Goal: Navigation & Orientation: Find specific page/section

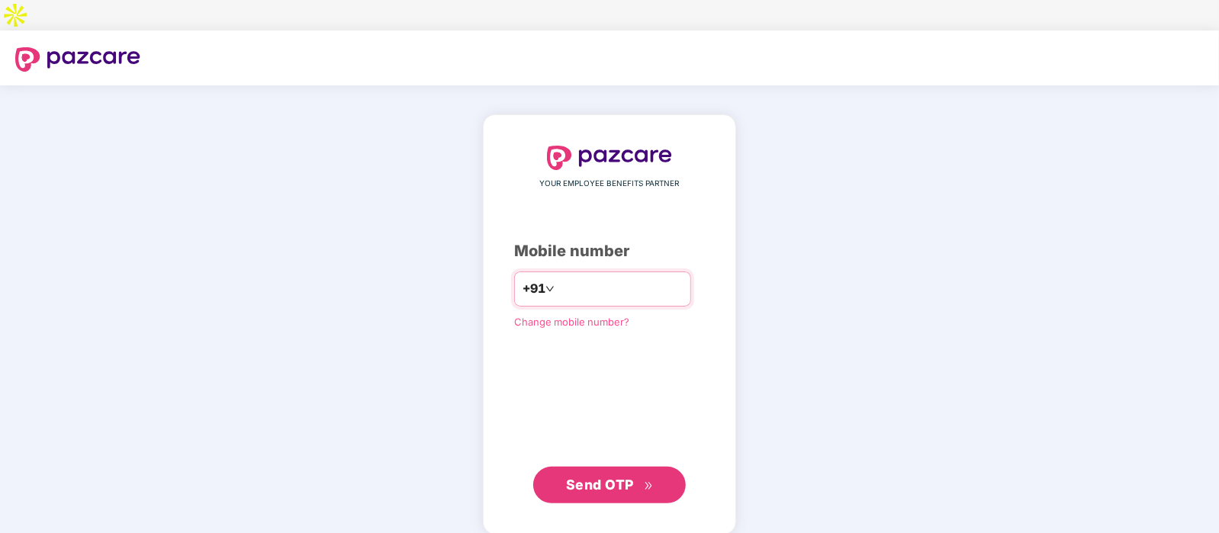
type input "**********"
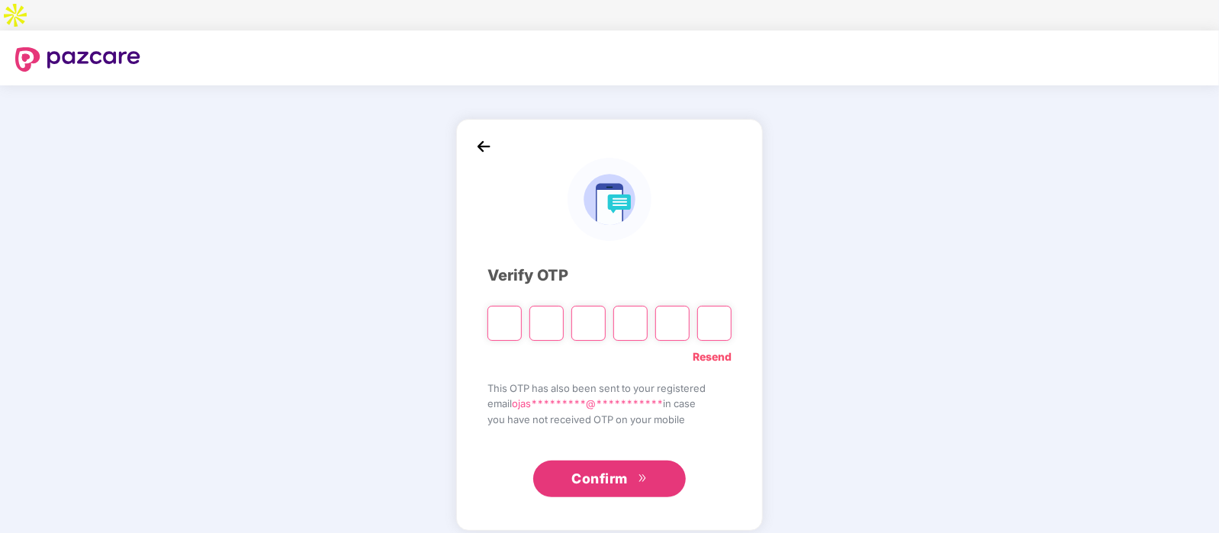
type input "*"
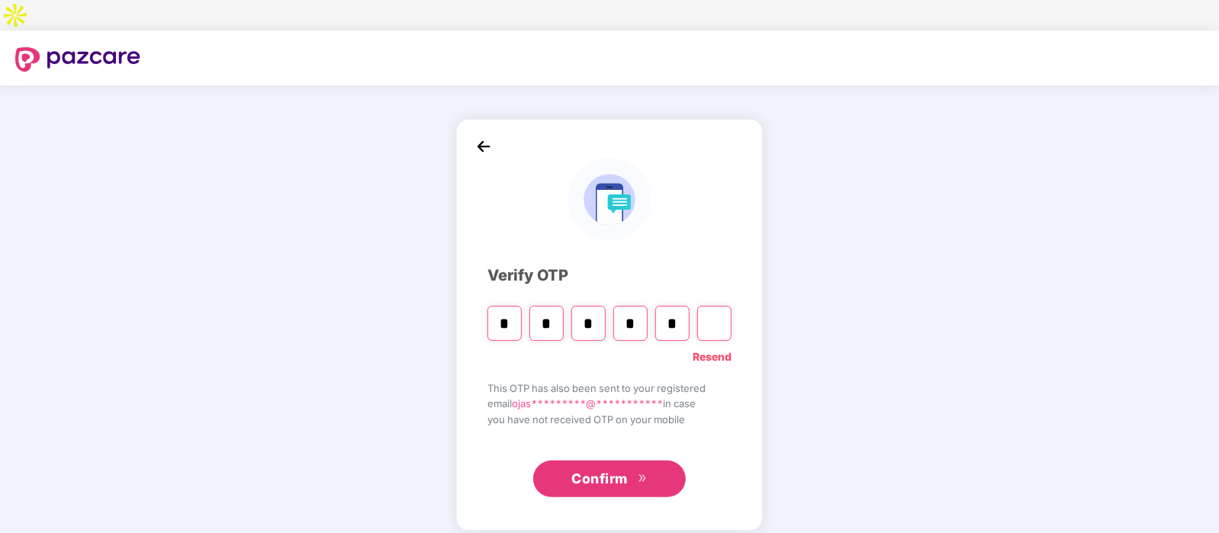
type input "*"
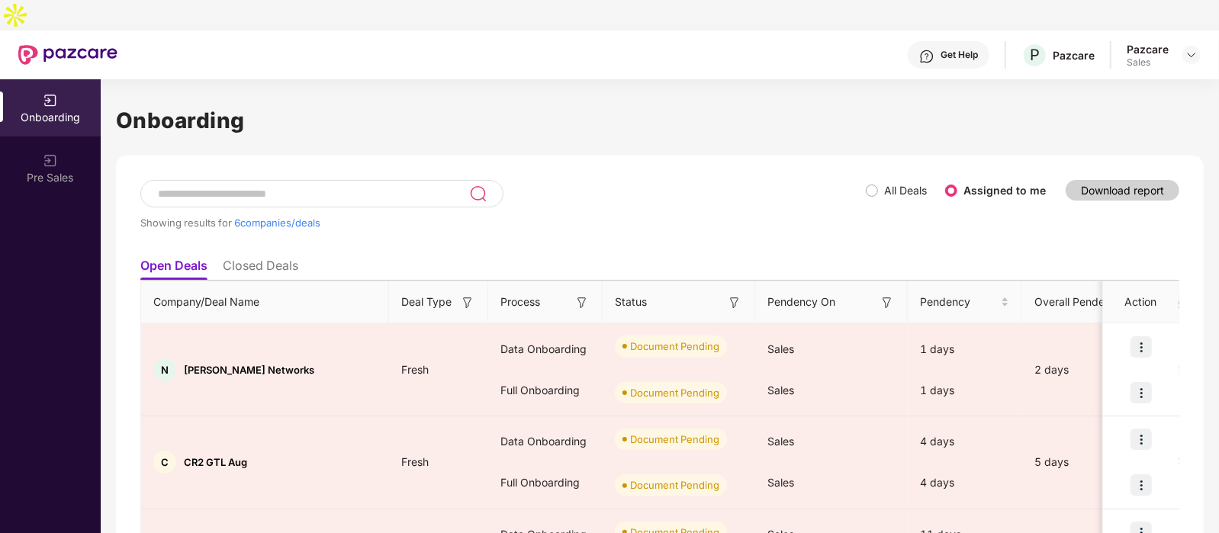
click at [1198, 46] on div at bounding box center [1192, 55] width 18 height 18
click at [1198, 49] on img at bounding box center [1192, 55] width 12 height 12
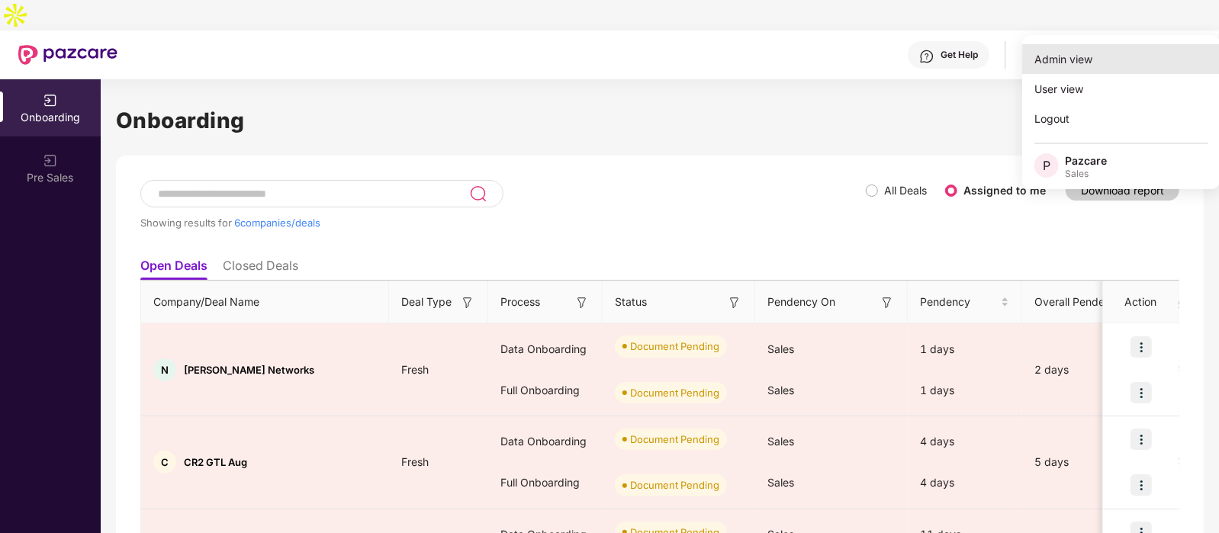
click at [1102, 55] on div "Admin view" at bounding box center [1121, 59] width 198 height 30
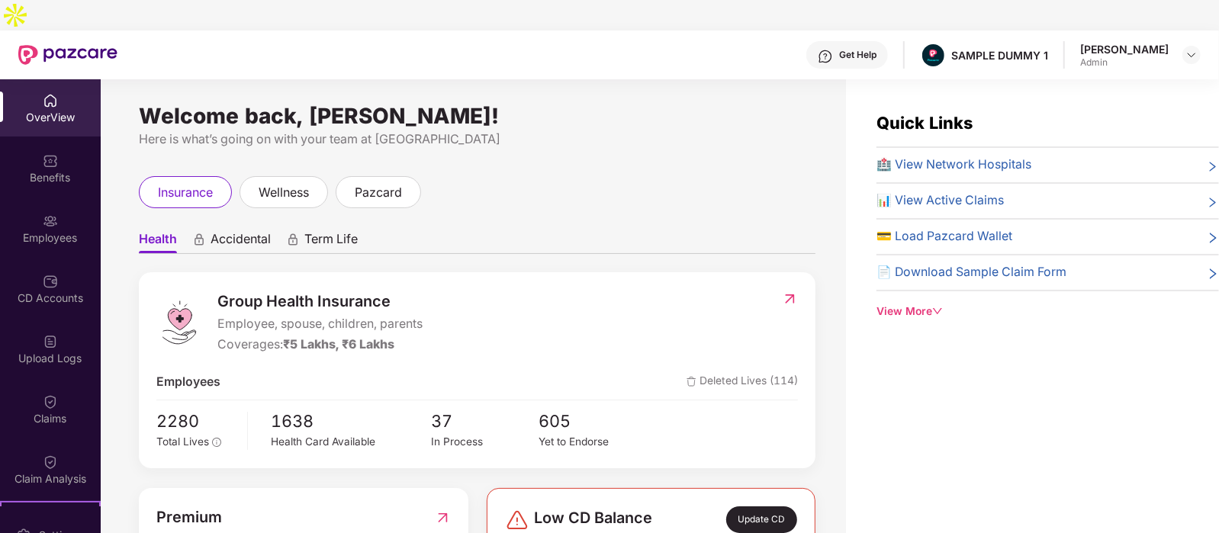
scroll to position [1, 0]
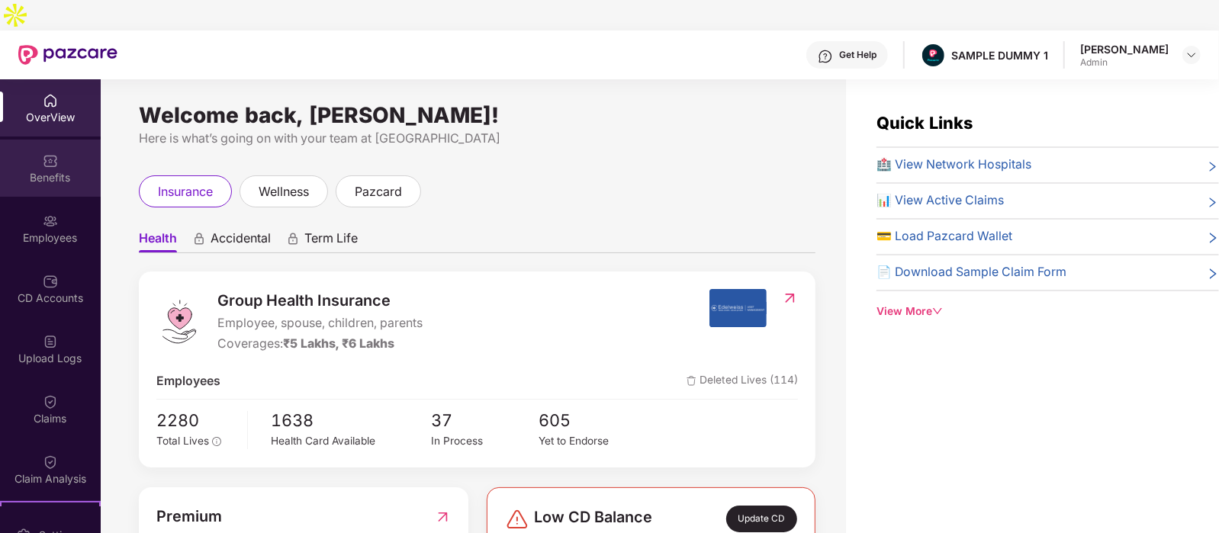
click at [25, 140] on div "Benefits" at bounding box center [50, 168] width 101 height 57
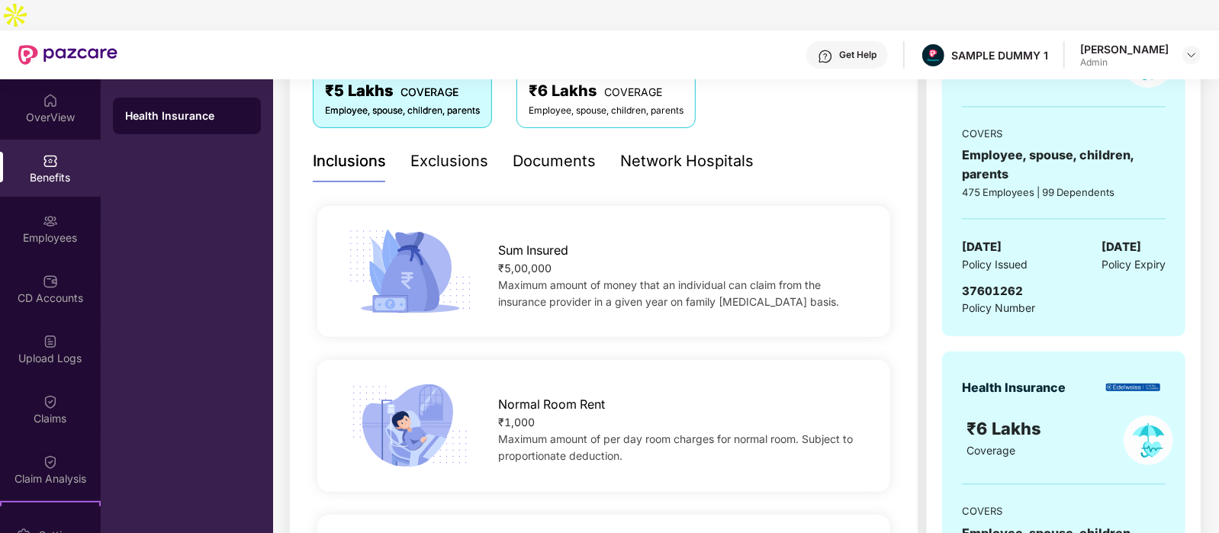
scroll to position [0, 0]
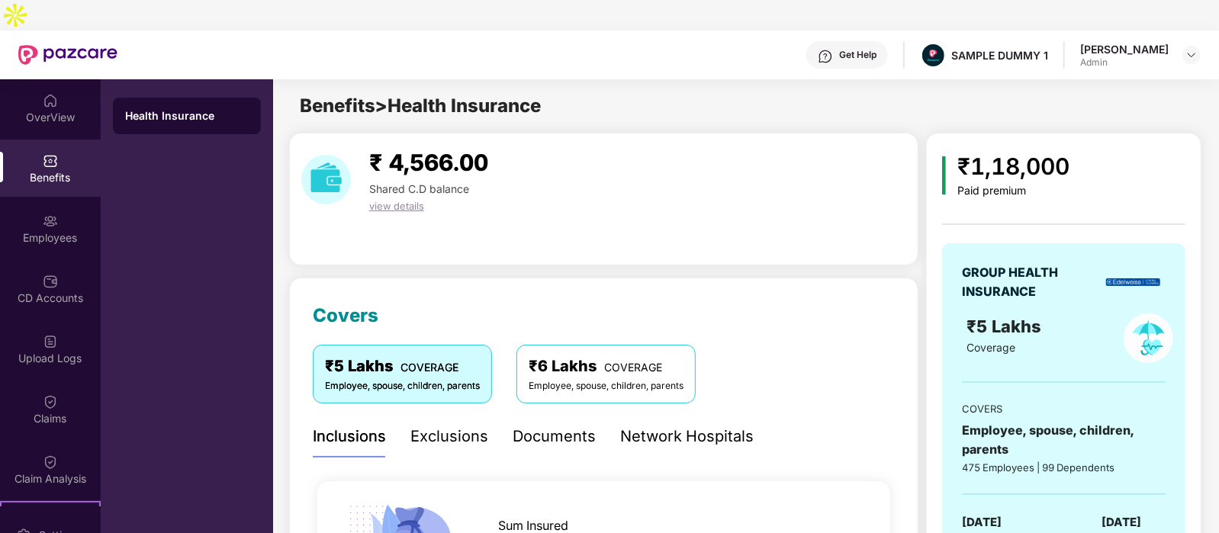
click at [445, 425] on div "Exclusions" at bounding box center [449, 437] width 78 height 24
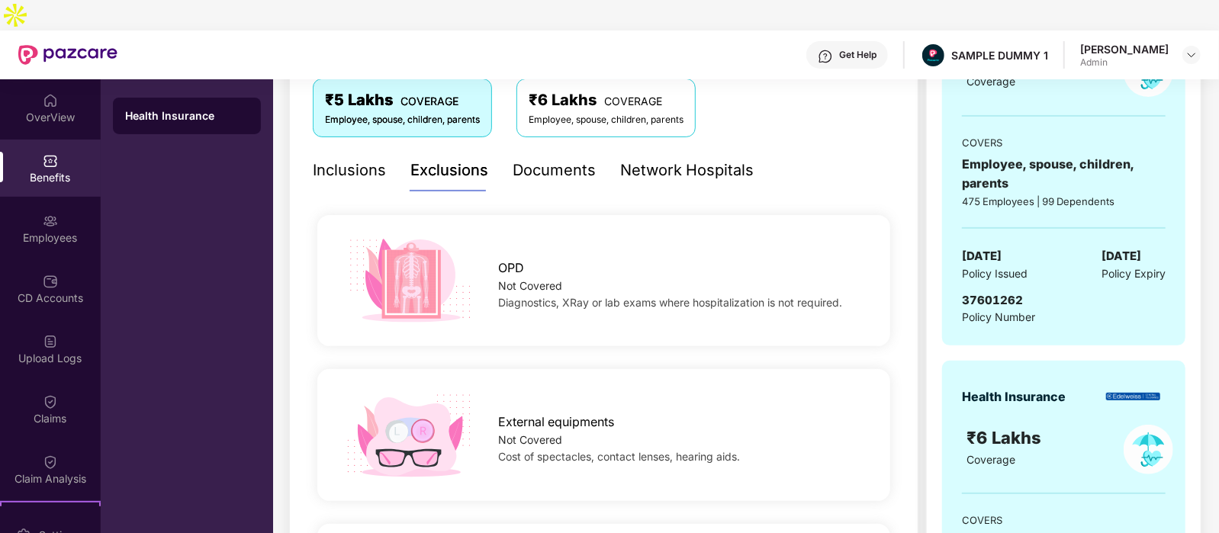
scroll to position [275, 0]
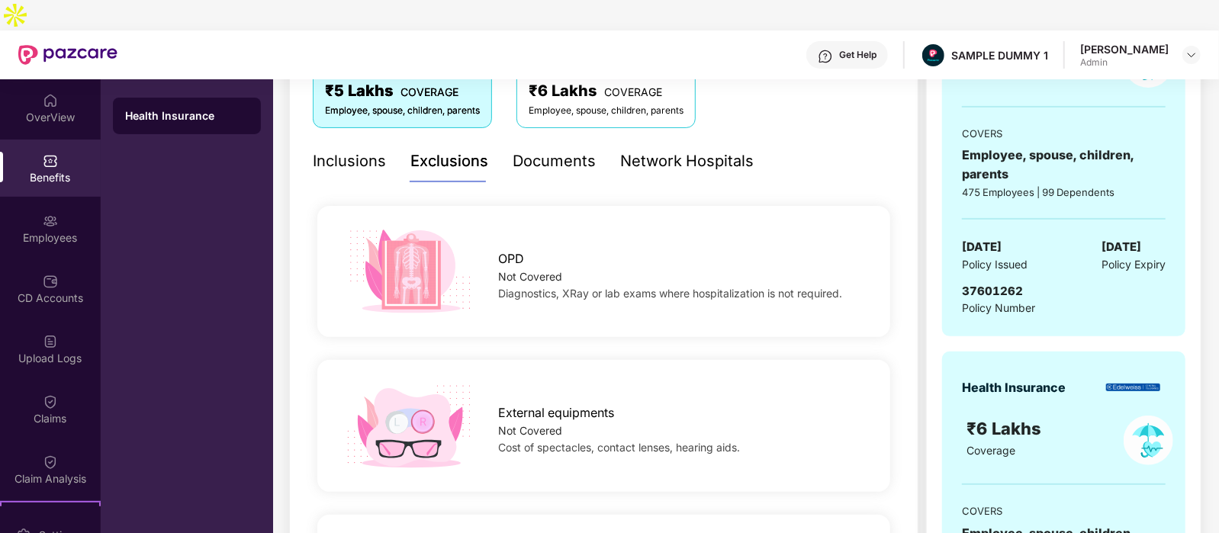
click at [551, 150] on div "Documents" at bounding box center [554, 162] width 83 height 24
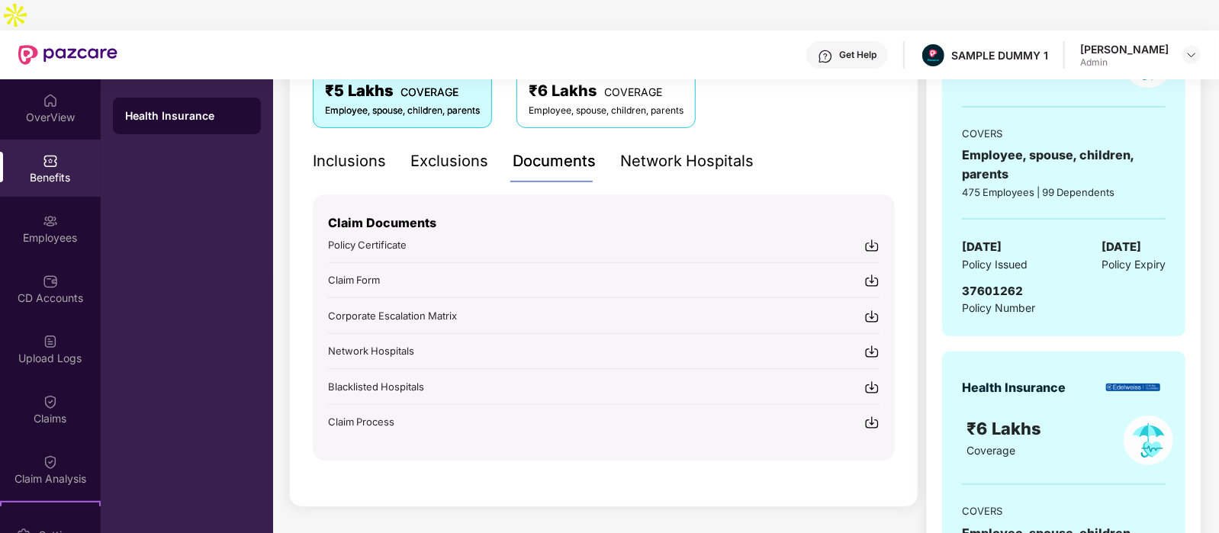
click at [666, 150] on div "Network Hospitals" at bounding box center [687, 162] width 134 height 24
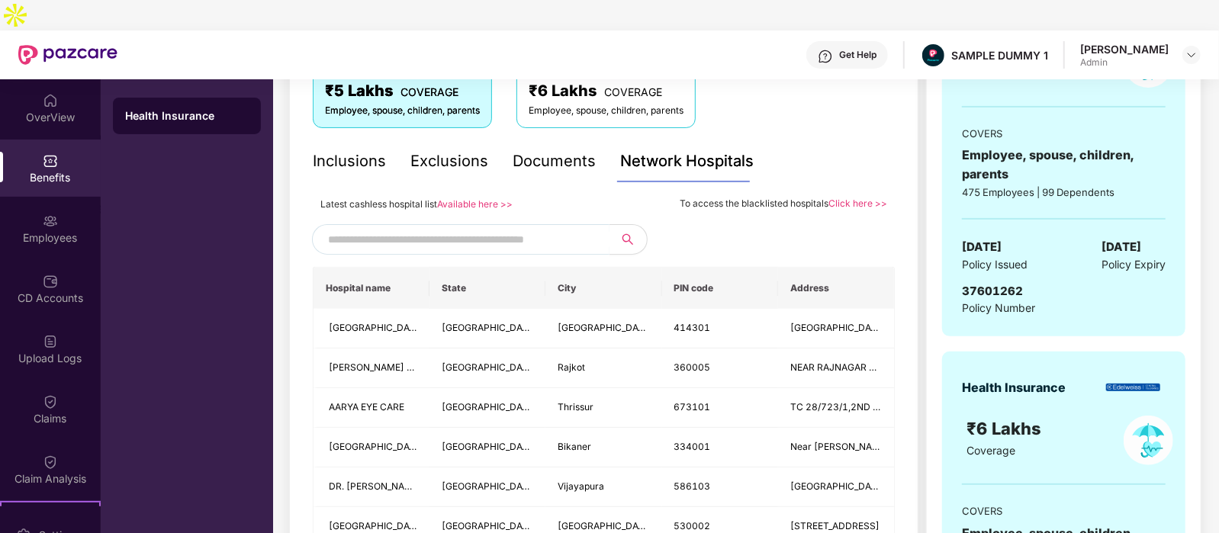
click at [450, 228] on input "text" at bounding box center [458, 239] width 261 height 23
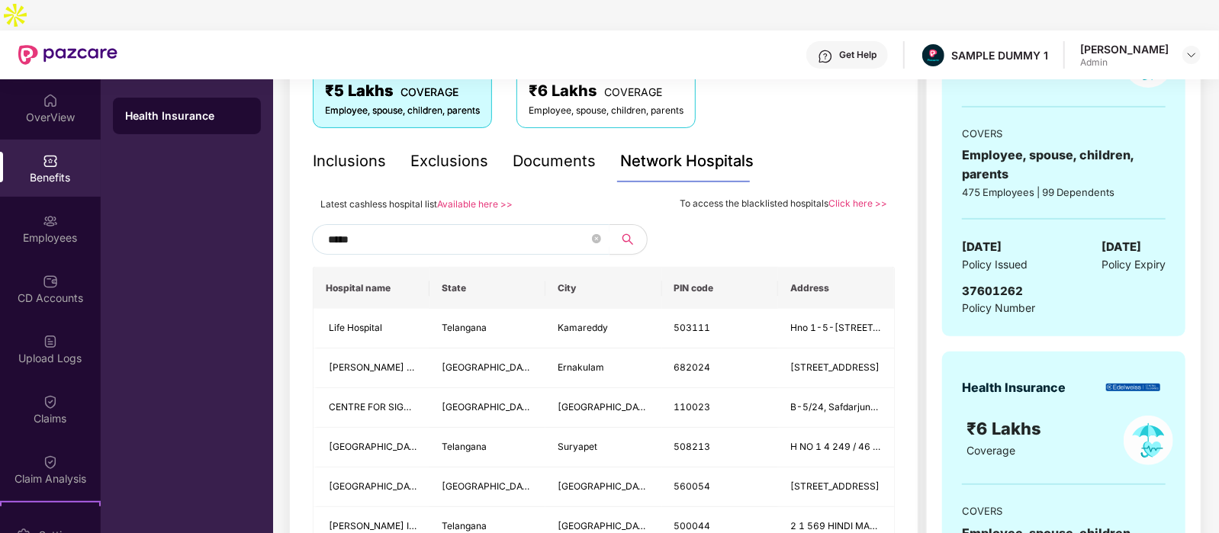
type input "******"
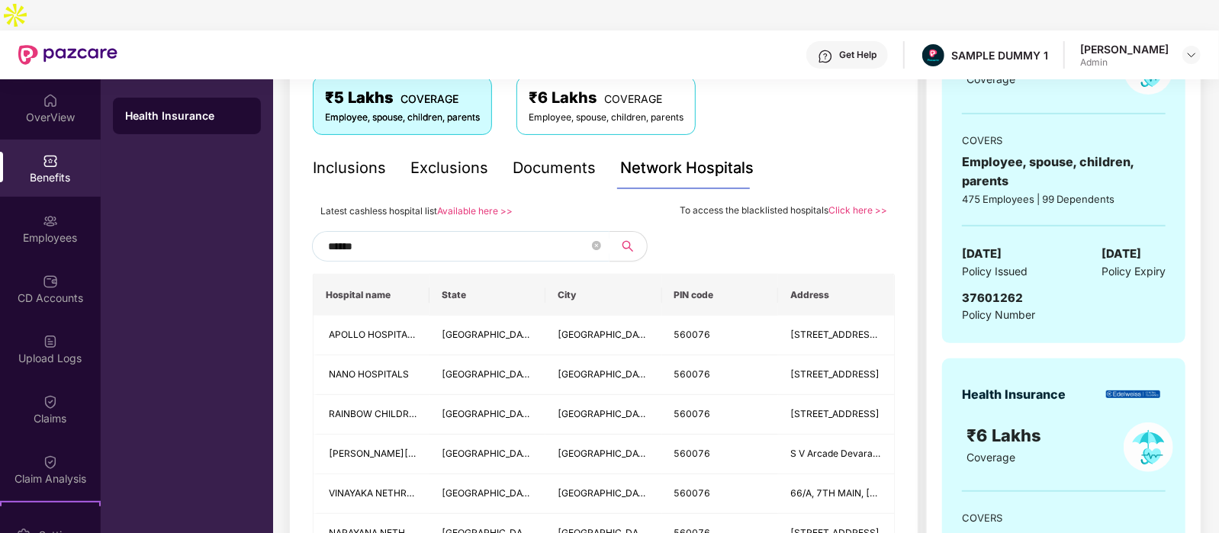
scroll to position [248, 0]
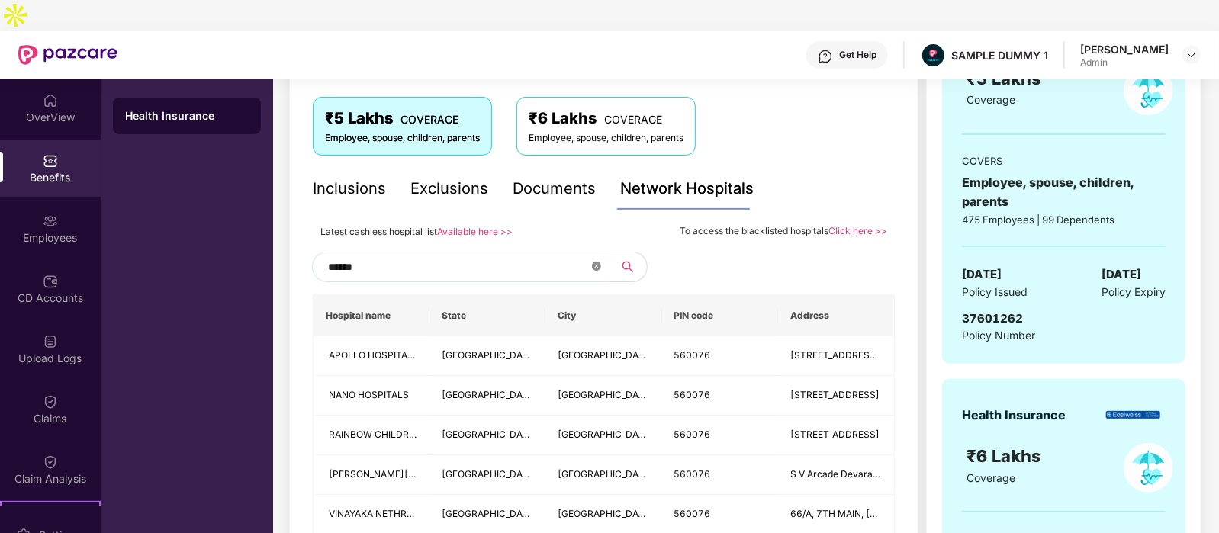
click at [592, 262] on icon "close-circle" at bounding box center [596, 266] width 9 height 9
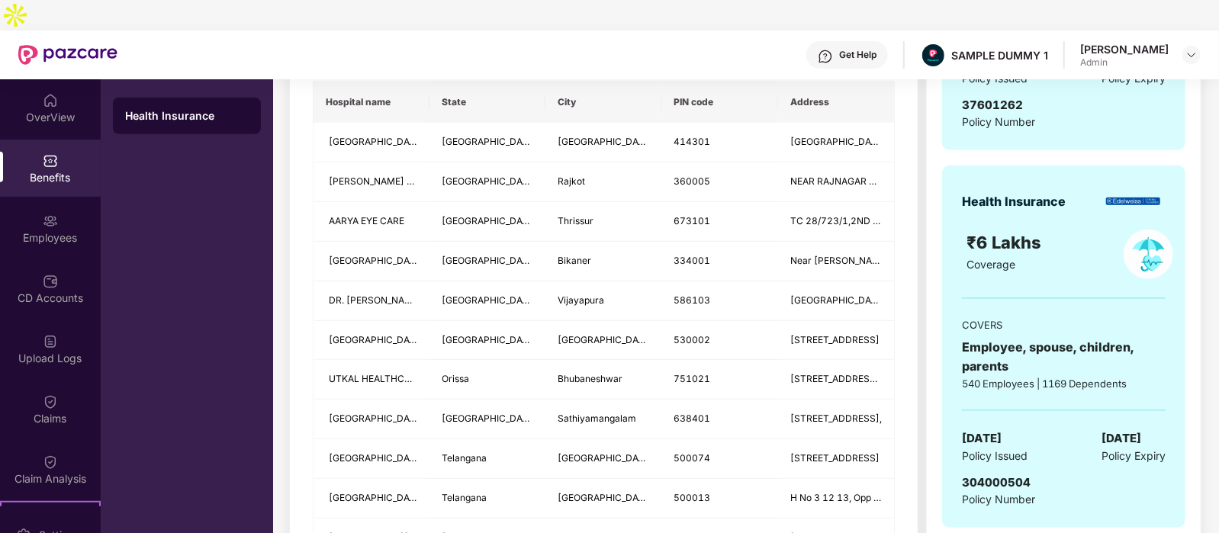
scroll to position [260, 0]
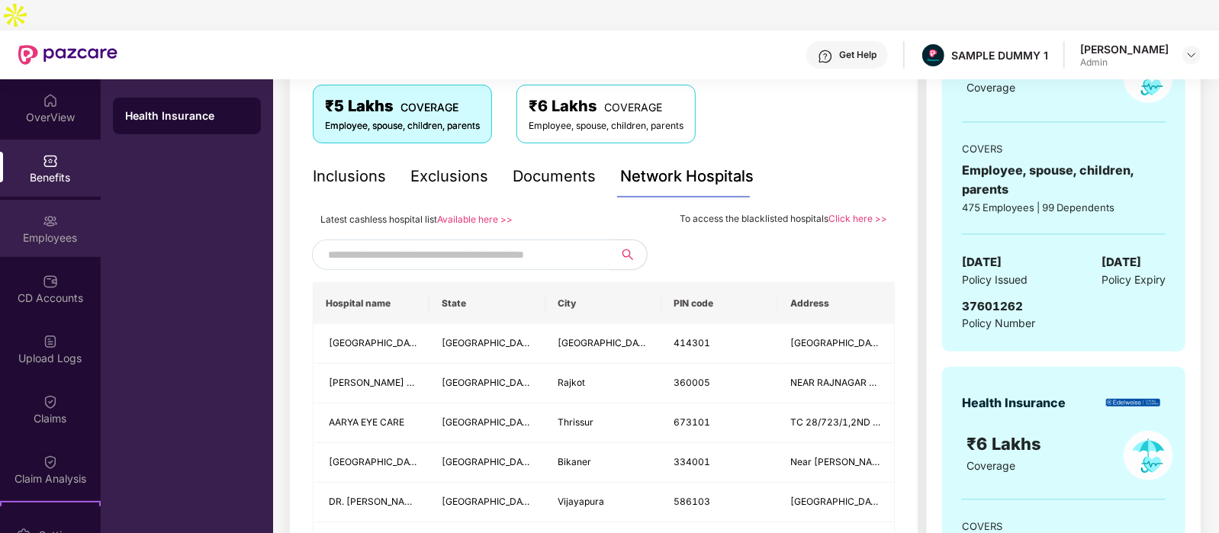
click at [32, 200] on div "Employees" at bounding box center [50, 228] width 101 height 57
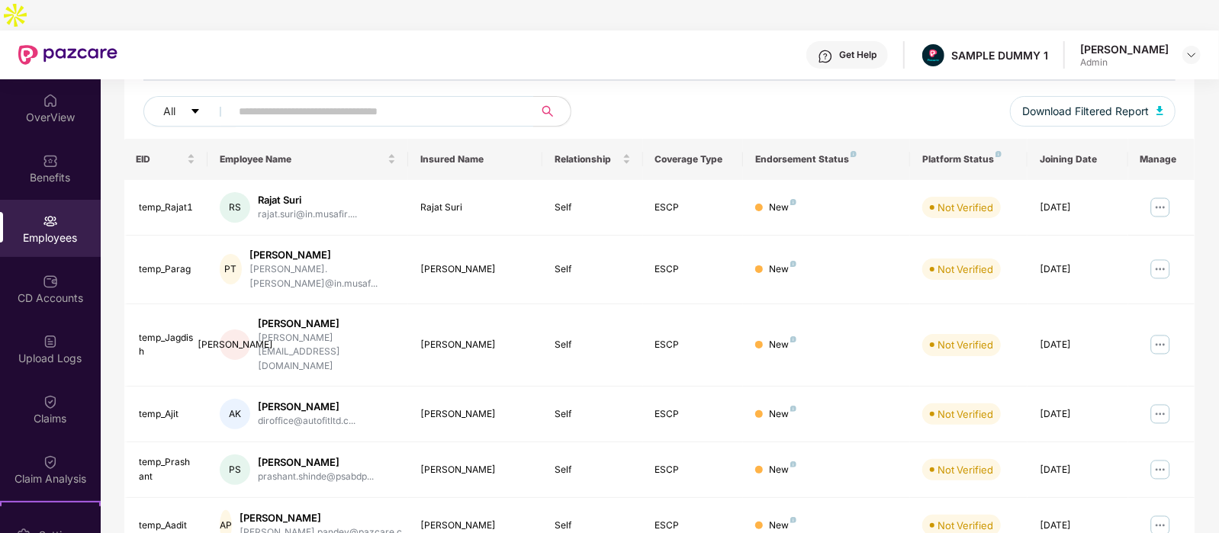
scroll to position [0, 0]
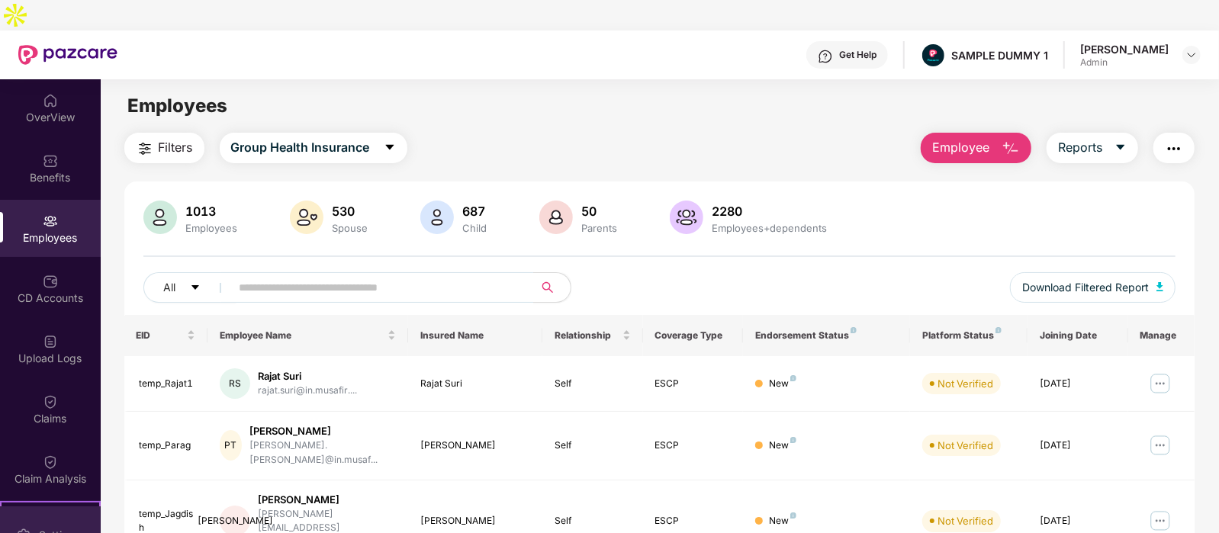
click at [52, 528] on div "Settings" at bounding box center [59, 535] width 50 height 15
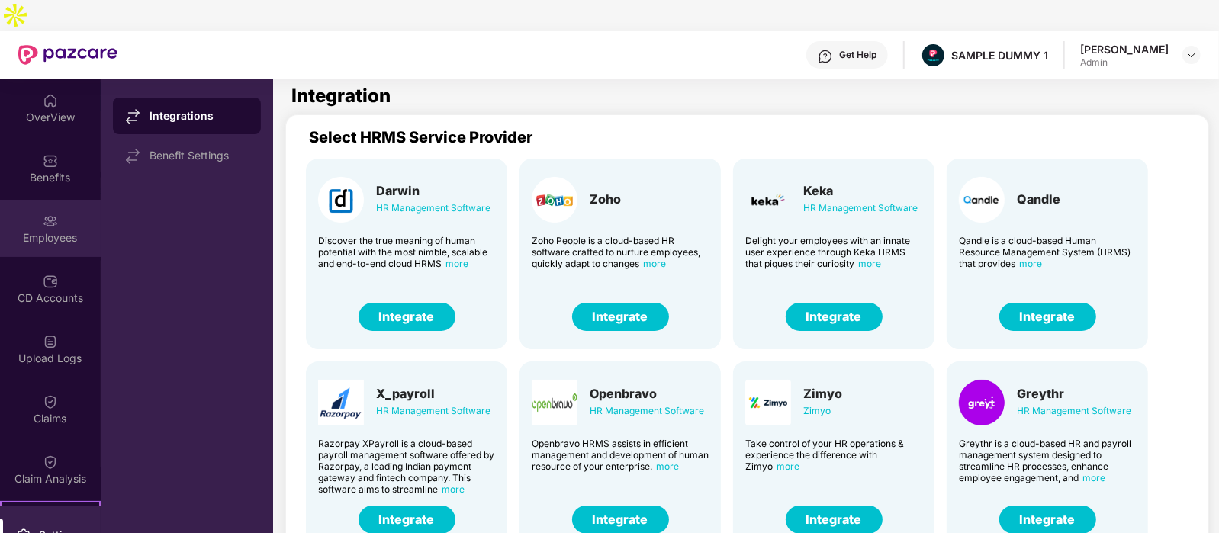
click at [8, 200] on div "Employees" at bounding box center [50, 228] width 101 height 57
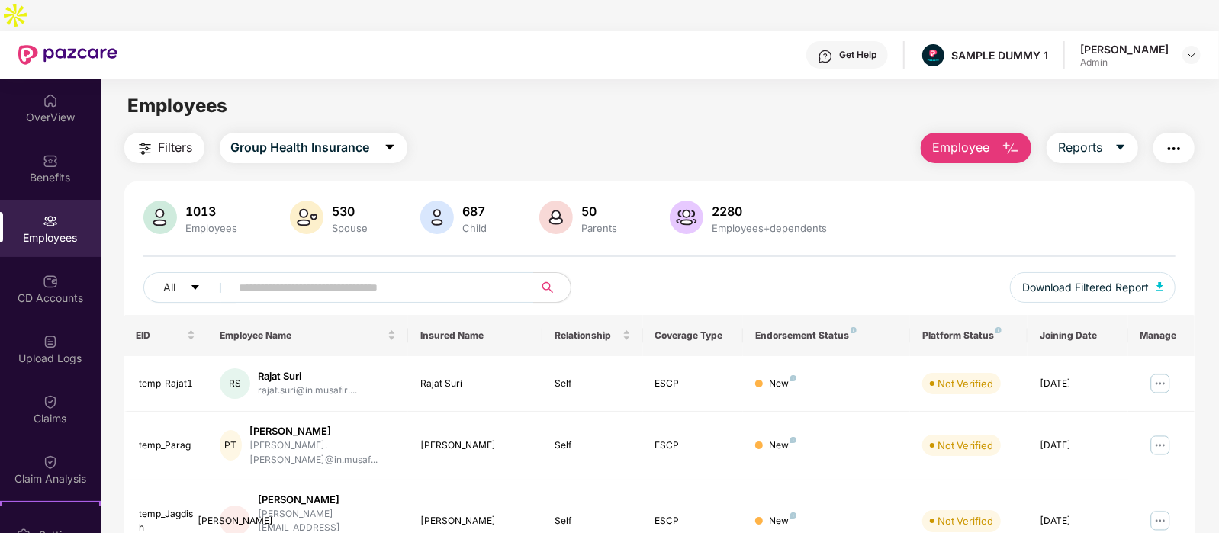
click at [976, 138] on span "Employee" at bounding box center [960, 147] width 57 height 19
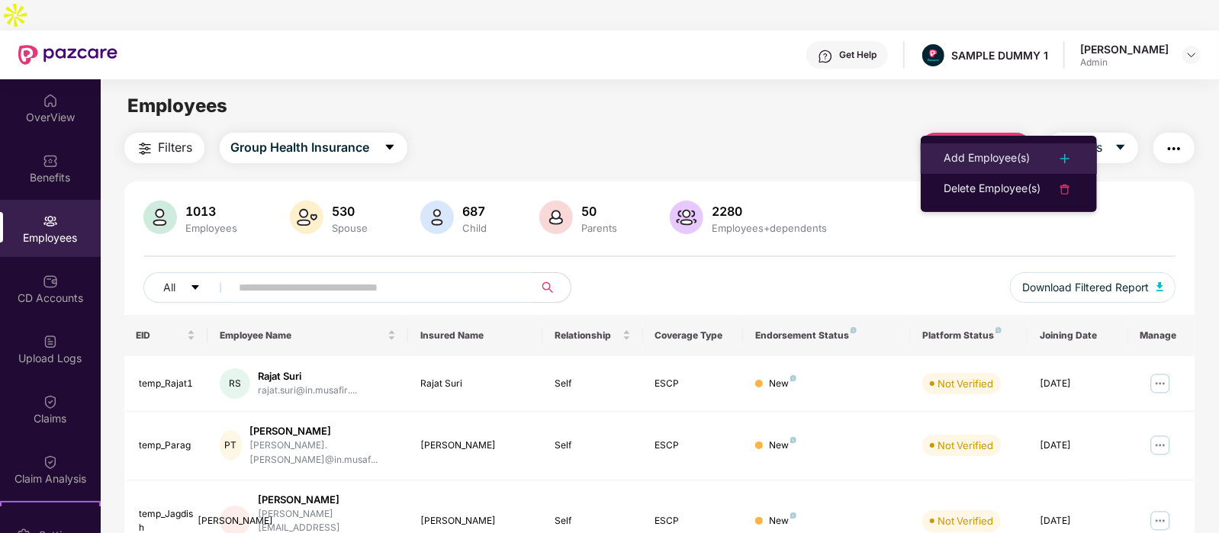
click at [1007, 143] on li "Add Employee(s)" at bounding box center [1009, 158] width 176 height 31
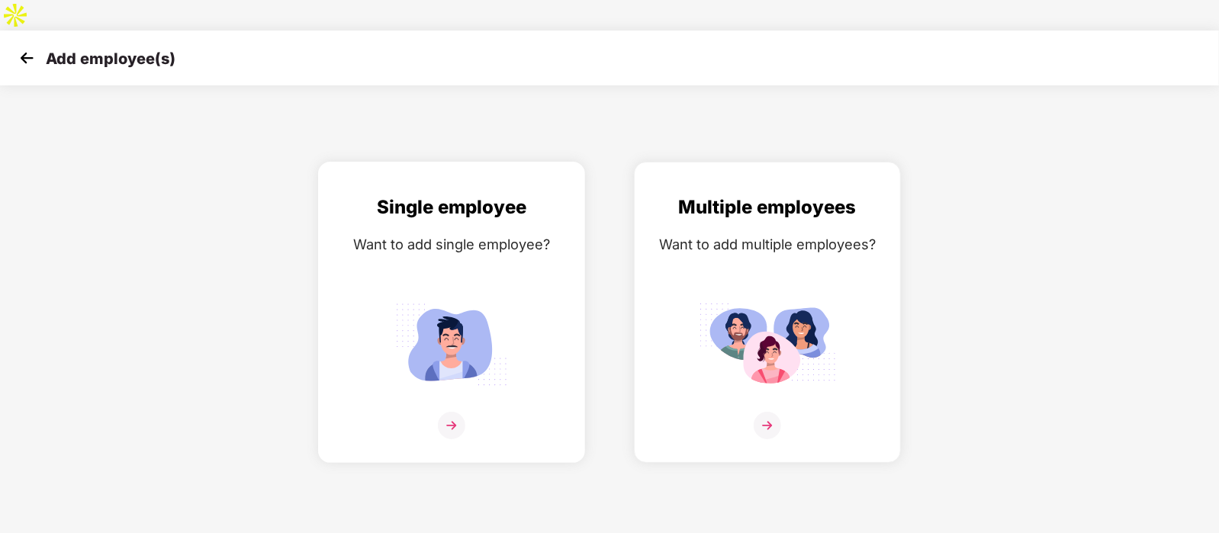
click at [452, 233] on div "Single employee Want to add single employee?" at bounding box center [451, 326] width 235 height 266
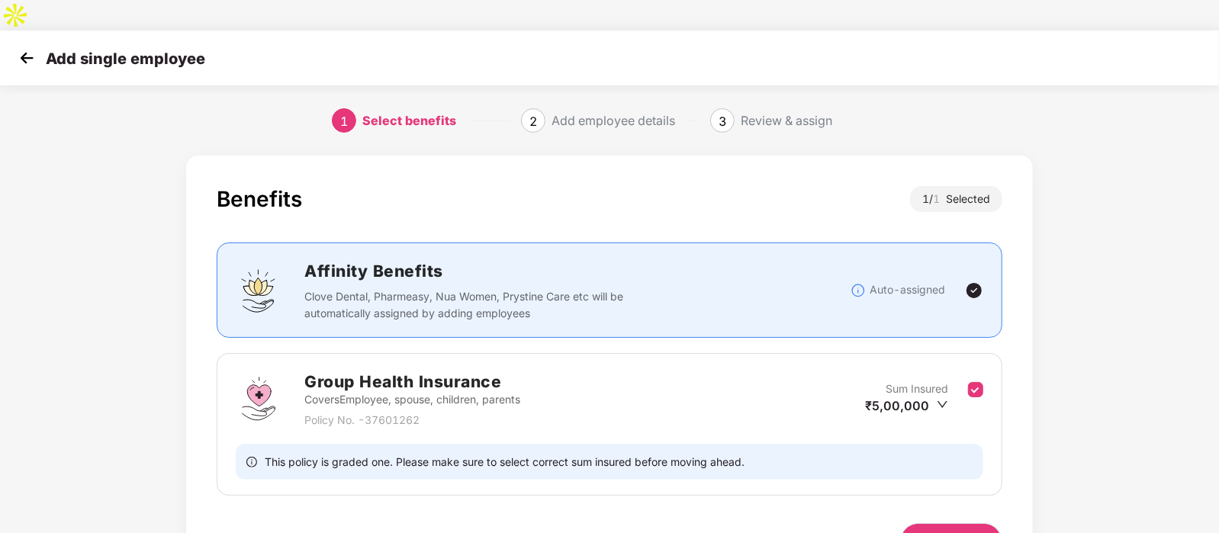
click at [943, 533] on span "Next" at bounding box center [951, 541] width 24 height 17
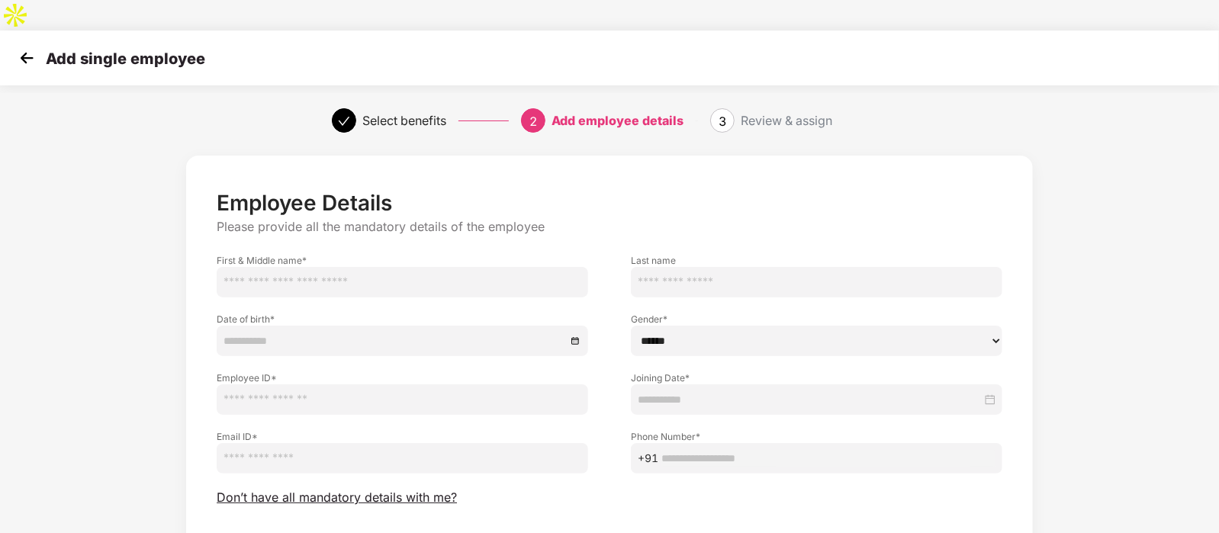
click at [27, 47] on img at bounding box center [26, 58] width 23 height 23
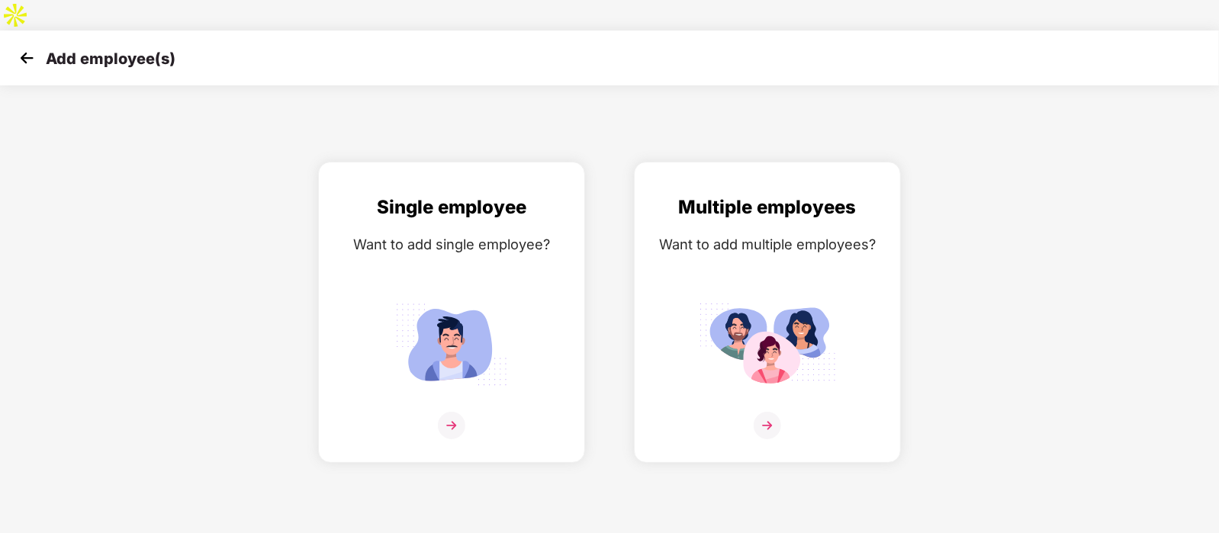
click at [27, 47] on img at bounding box center [26, 58] width 23 height 23
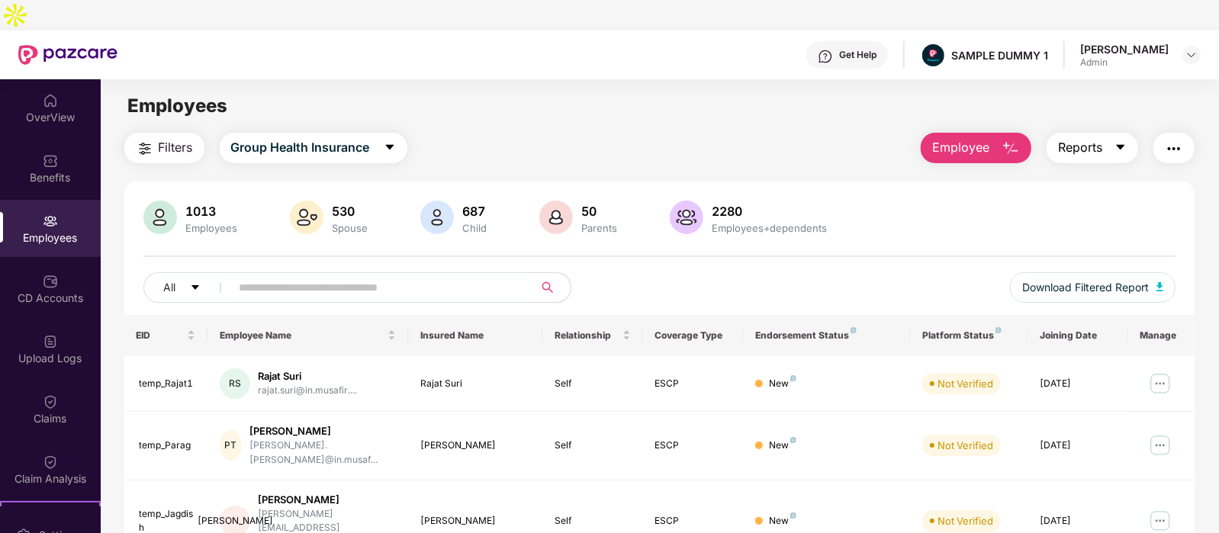
click at [1115, 141] on icon "caret-down" at bounding box center [1121, 147] width 12 height 12
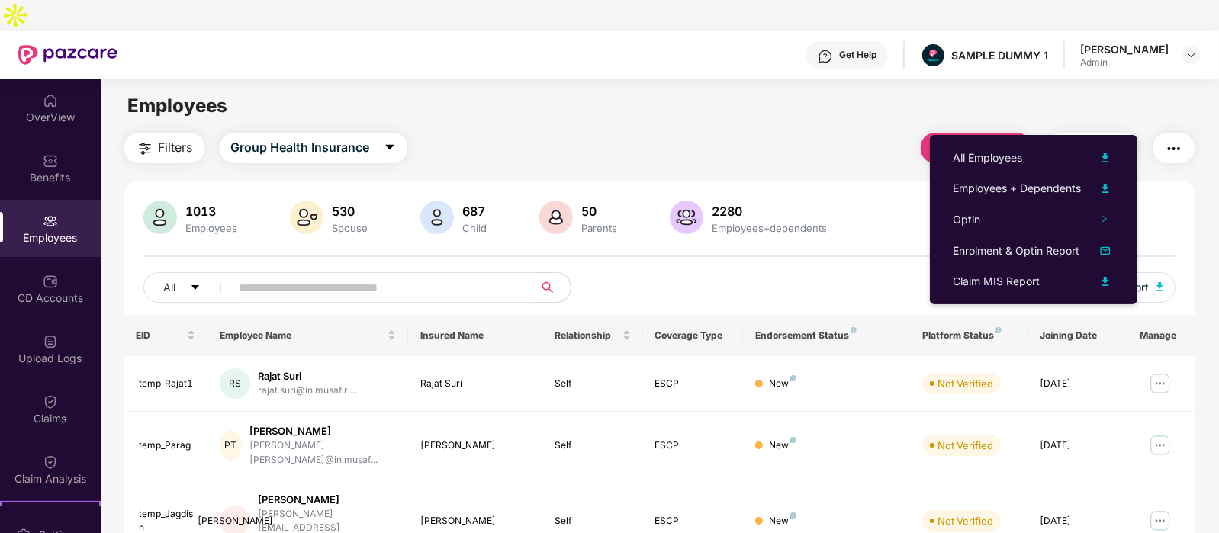
click at [1189, 133] on button "button" at bounding box center [1174, 148] width 41 height 31
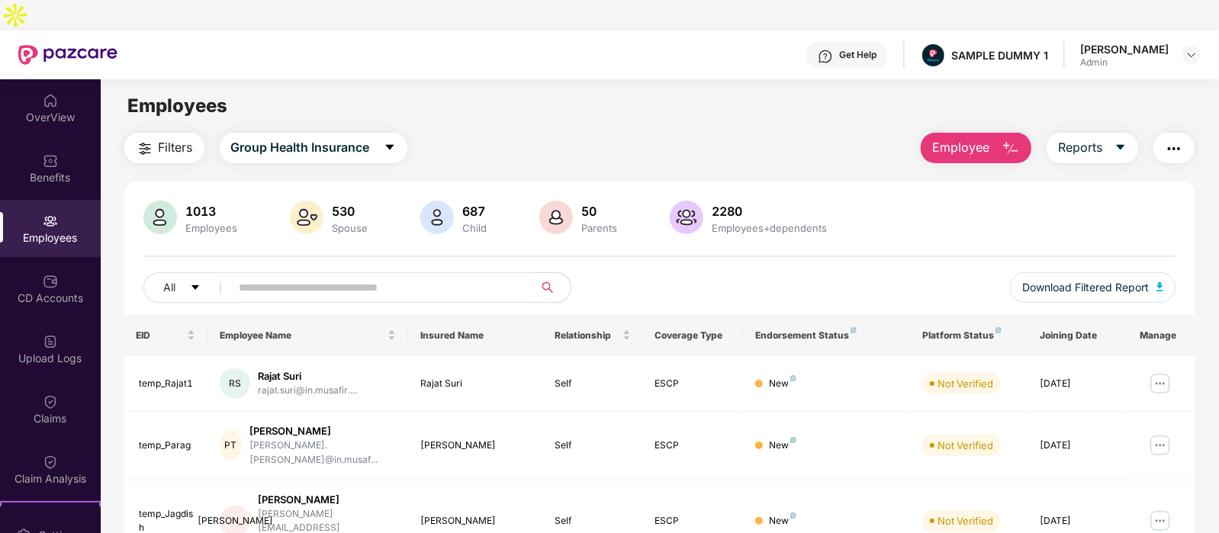
click at [751, 133] on div "Filters Group Health Insurance Employee Reports" at bounding box center [659, 148] width 1071 height 31
click at [56, 260] on div "CD Accounts" at bounding box center [50, 288] width 101 height 57
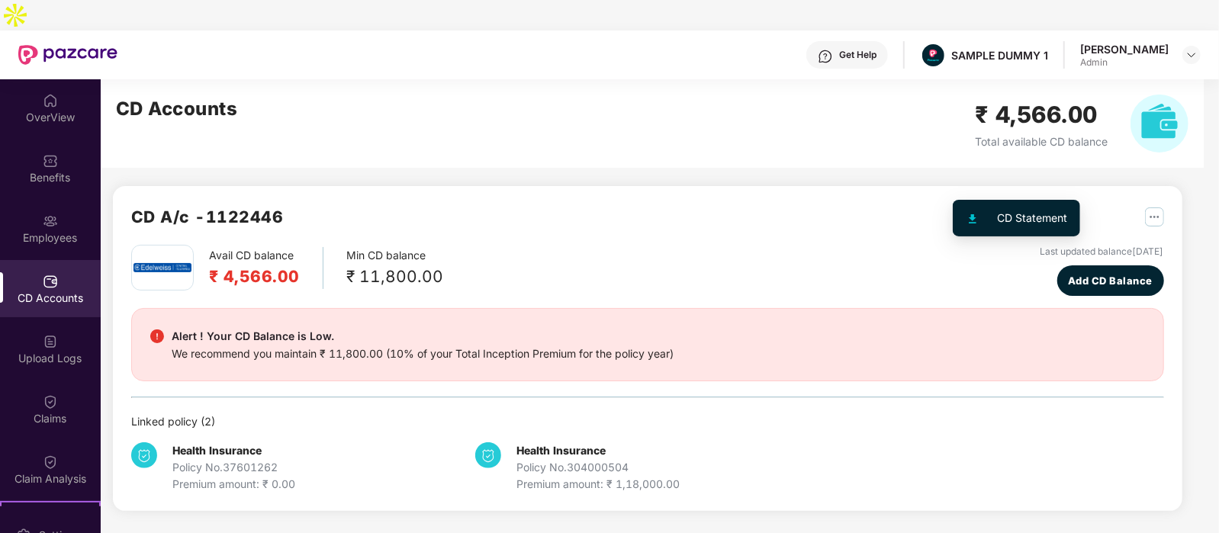
click at [1145, 208] on img "button" at bounding box center [1154, 217] width 19 height 19
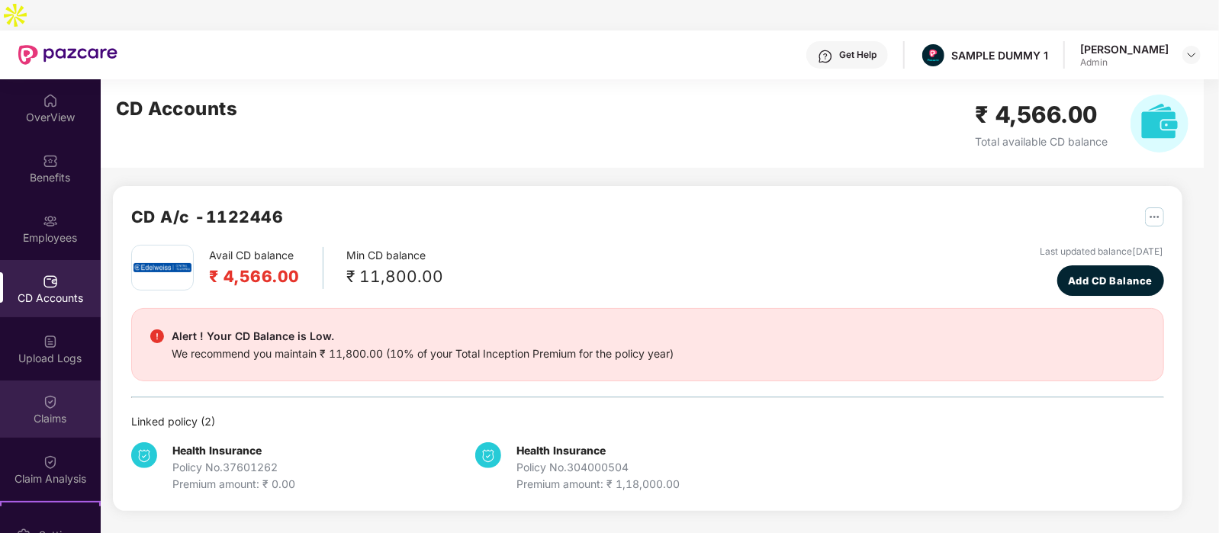
click at [69, 411] on div "Claims" at bounding box center [50, 418] width 101 height 15
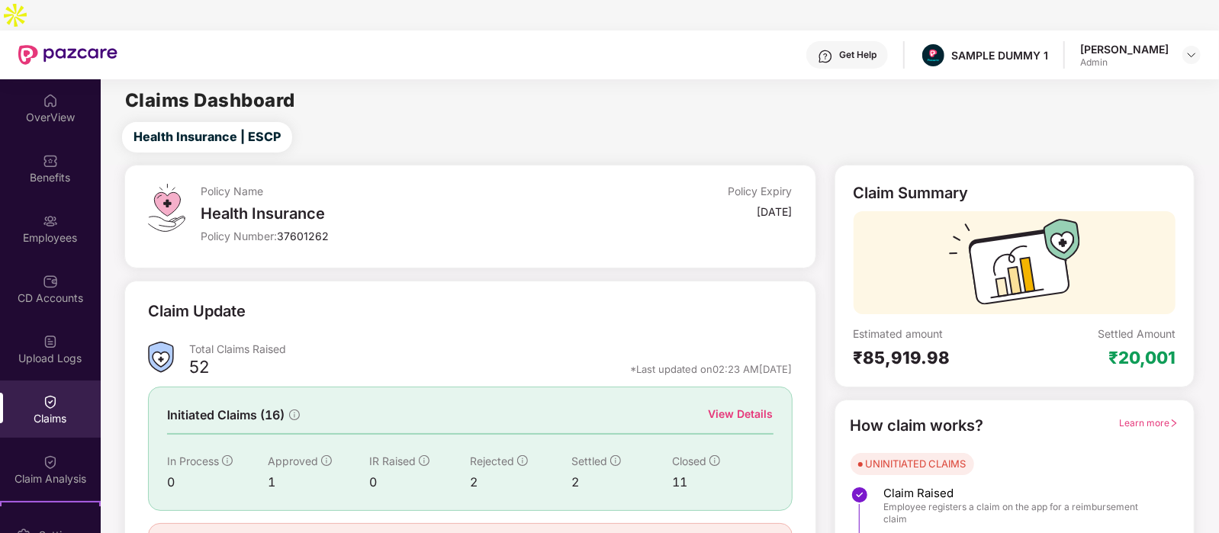
scroll to position [63, 0]
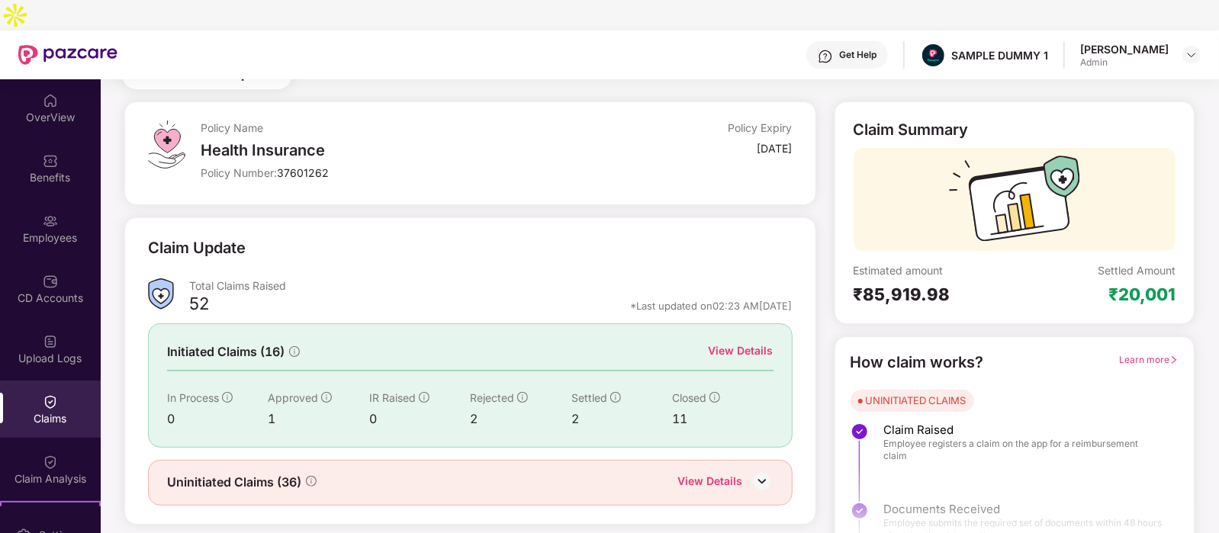
click at [740, 343] on div "View Details" at bounding box center [741, 351] width 65 height 17
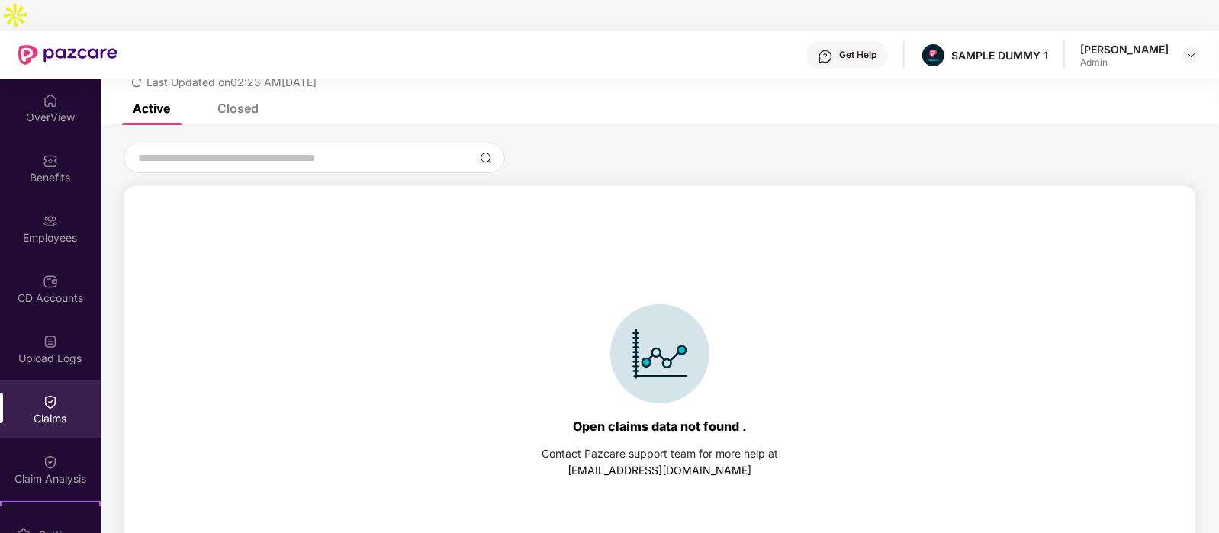
scroll to position [65, 0]
click at [241, 99] on div "Closed" at bounding box center [237, 106] width 41 height 15
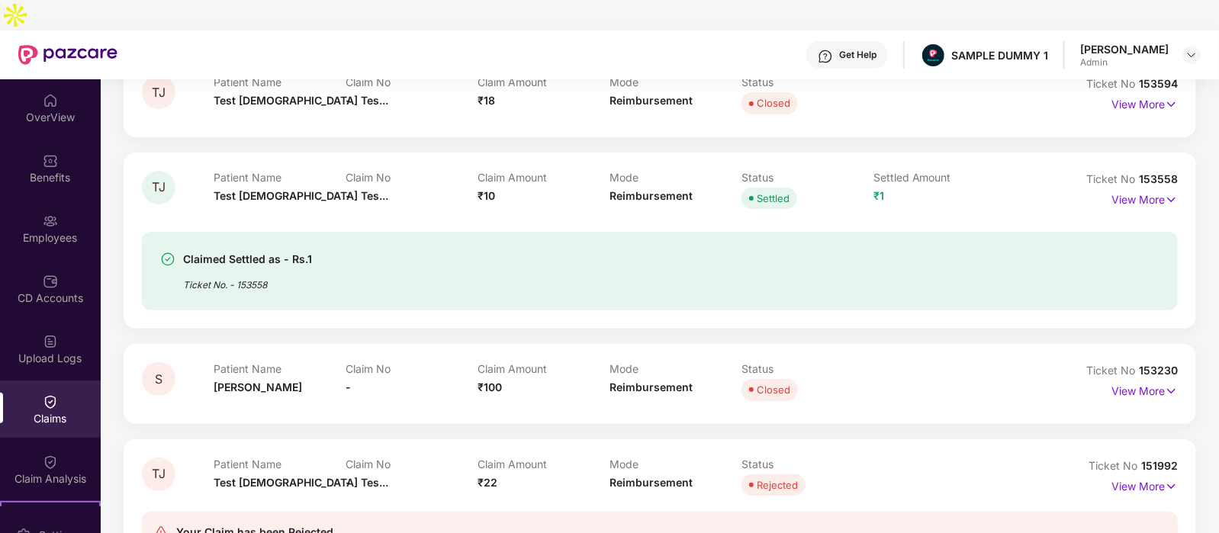
scroll to position [286, 0]
click at [1138, 188] on p "View More" at bounding box center [1145, 198] width 66 height 21
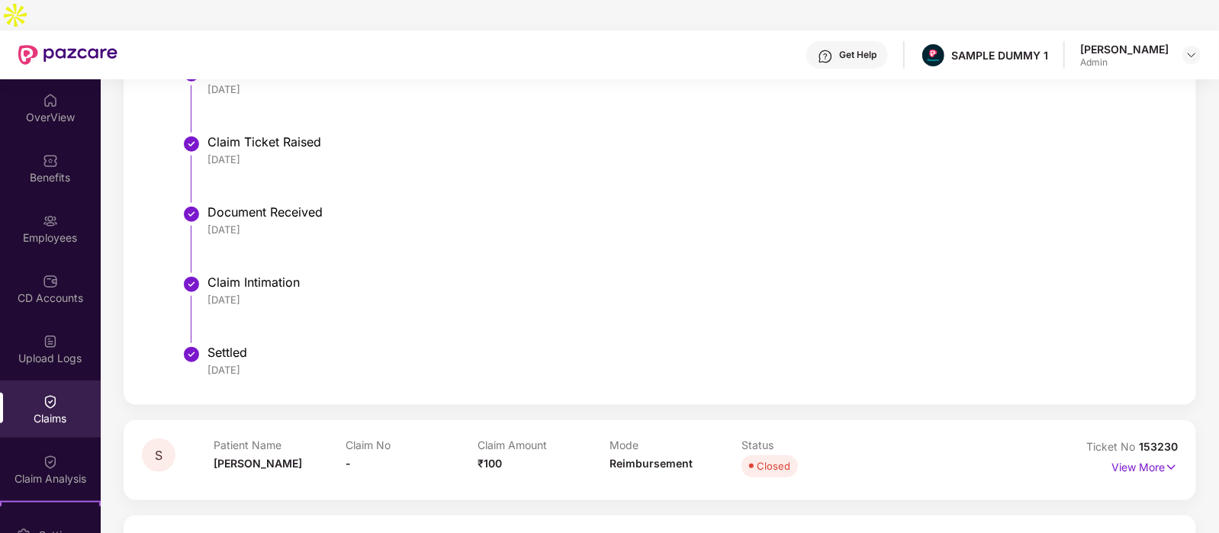
scroll to position [950, 0]
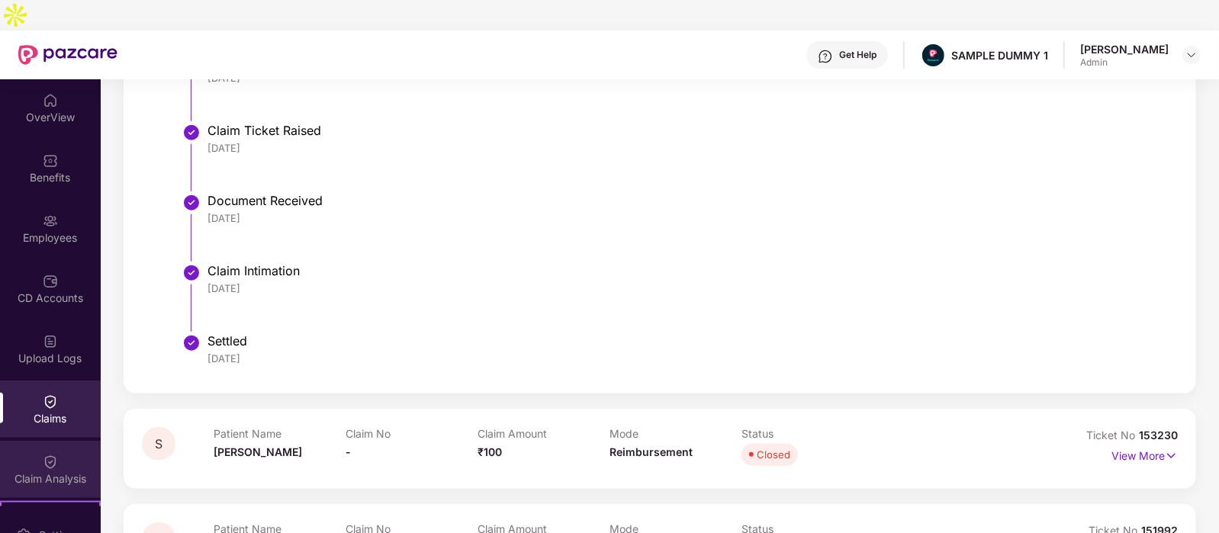
click at [45, 455] on img at bounding box center [50, 462] width 15 height 15
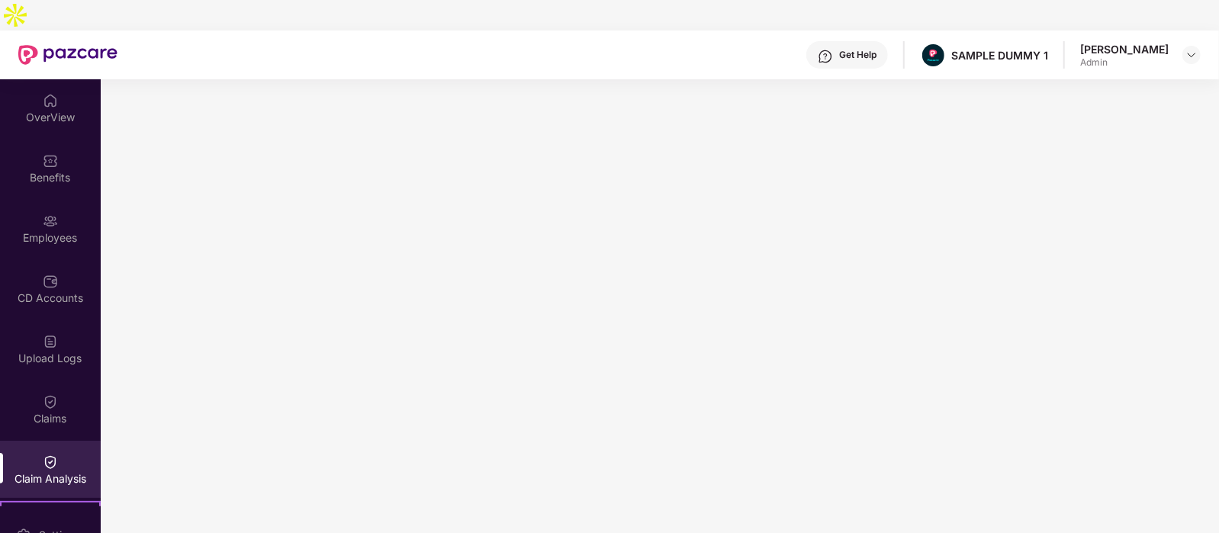
scroll to position [236, 0]
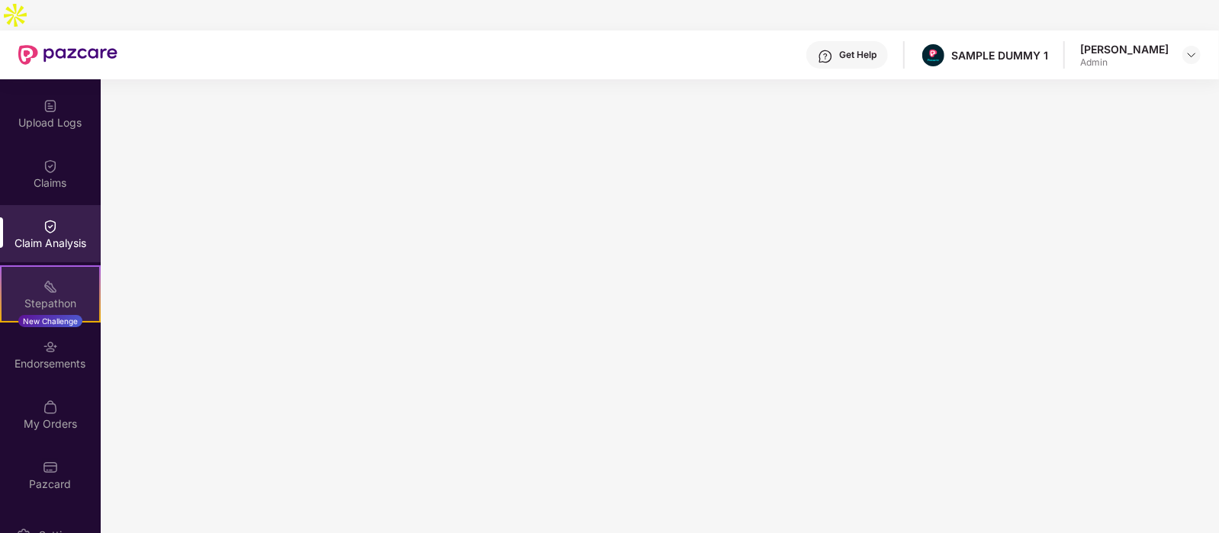
click at [60, 266] on div "Stepathon New Challenge" at bounding box center [50, 294] width 101 height 57
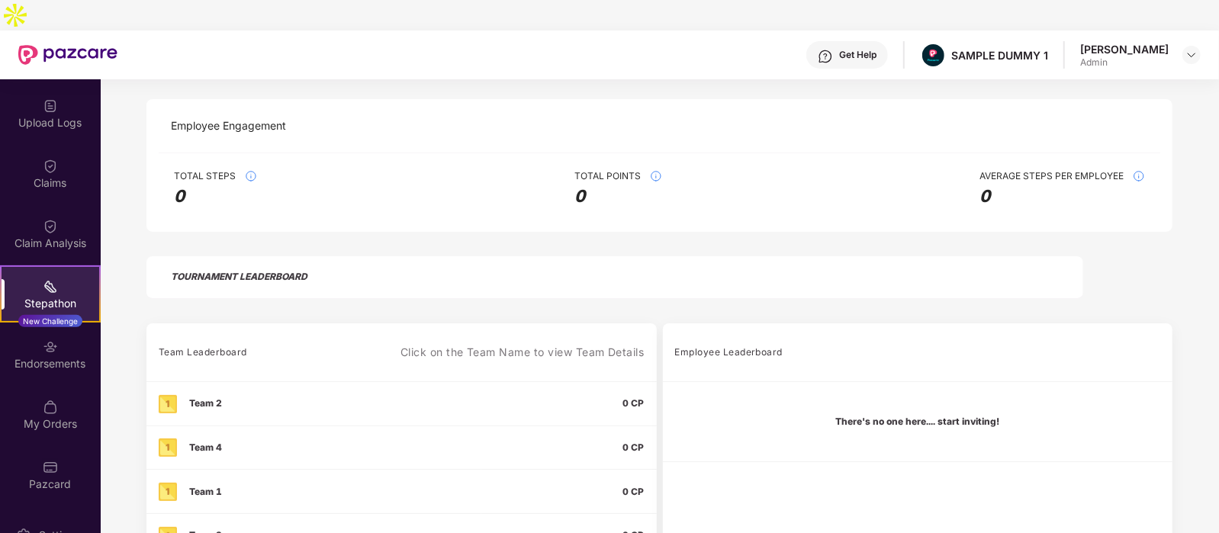
scroll to position [346, 0]
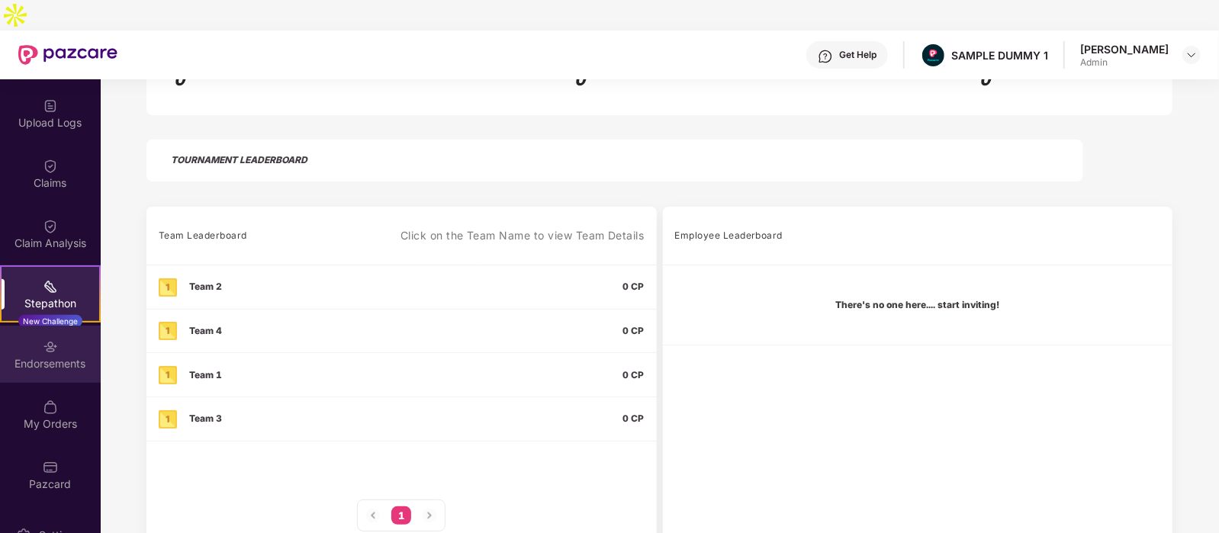
click at [62, 356] on div "Endorsements" at bounding box center [50, 363] width 101 height 15
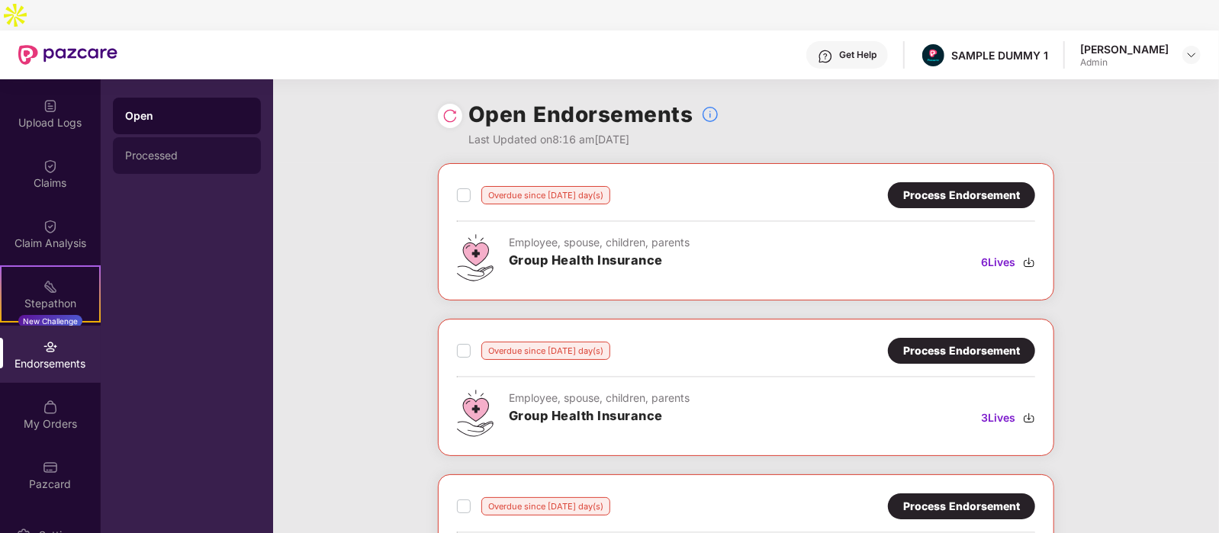
click at [193, 150] on div "Processed" at bounding box center [187, 156] width 124 height 12
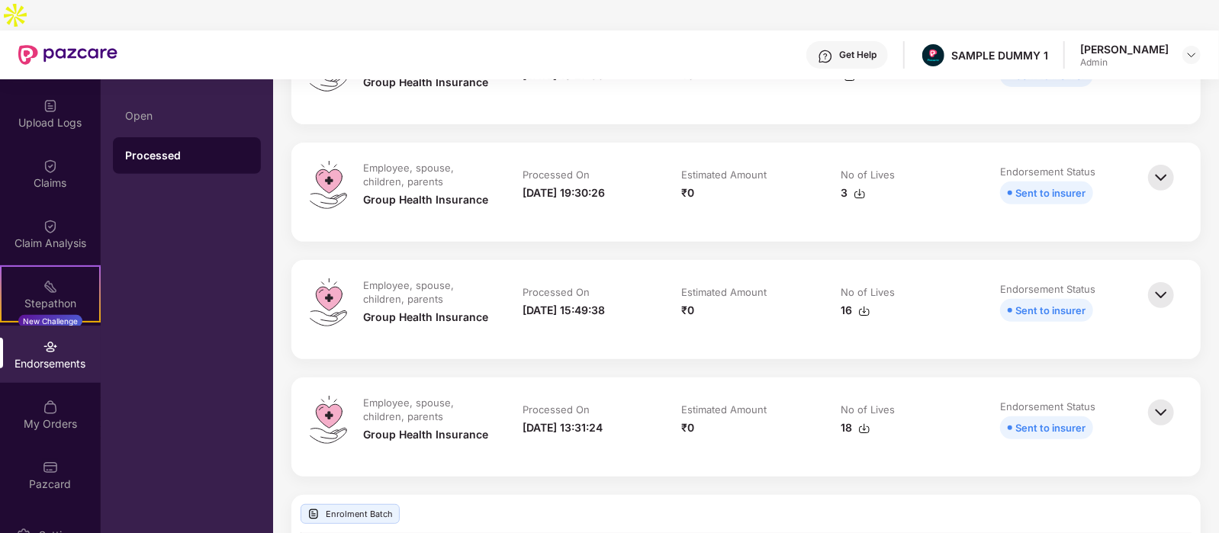
scroll to position [375, 0]
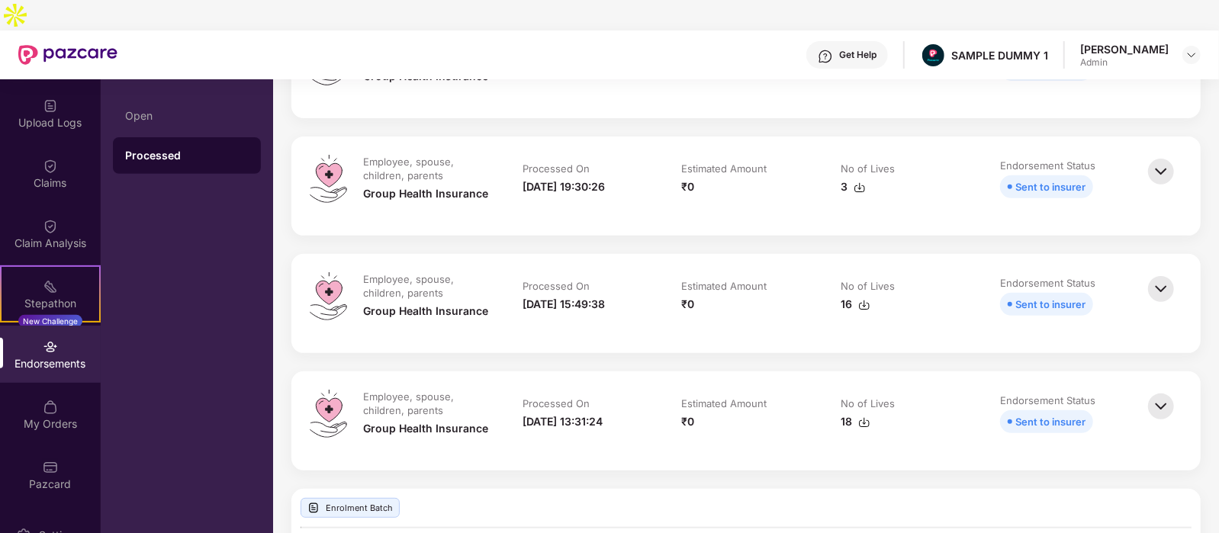
click at [1163, 272] on img at bounding box center [1161, 289] width 34 height 34
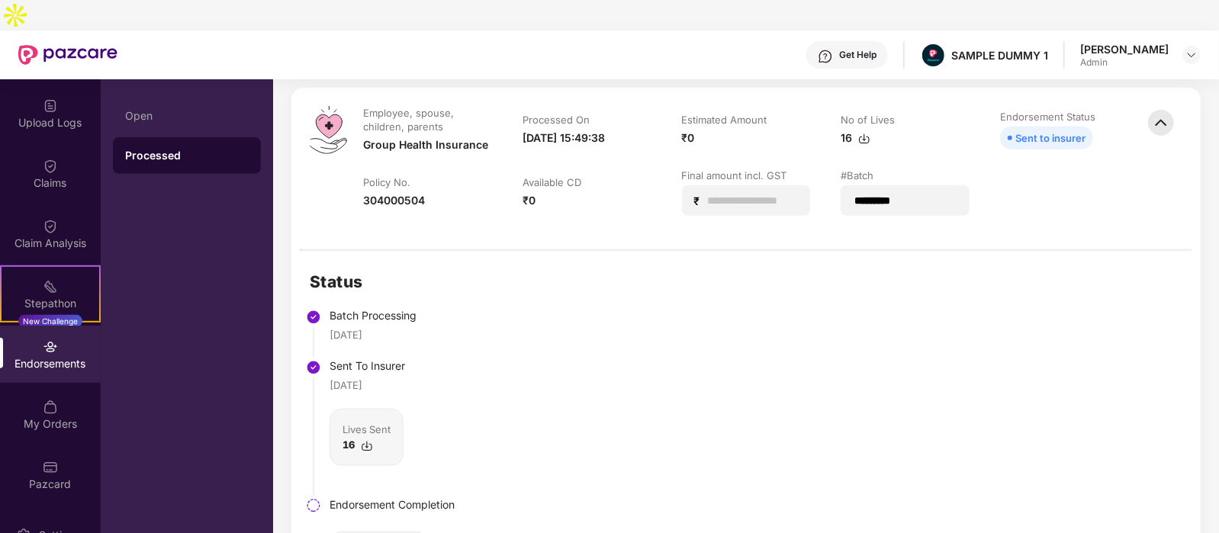
scroll to position [537, 0]
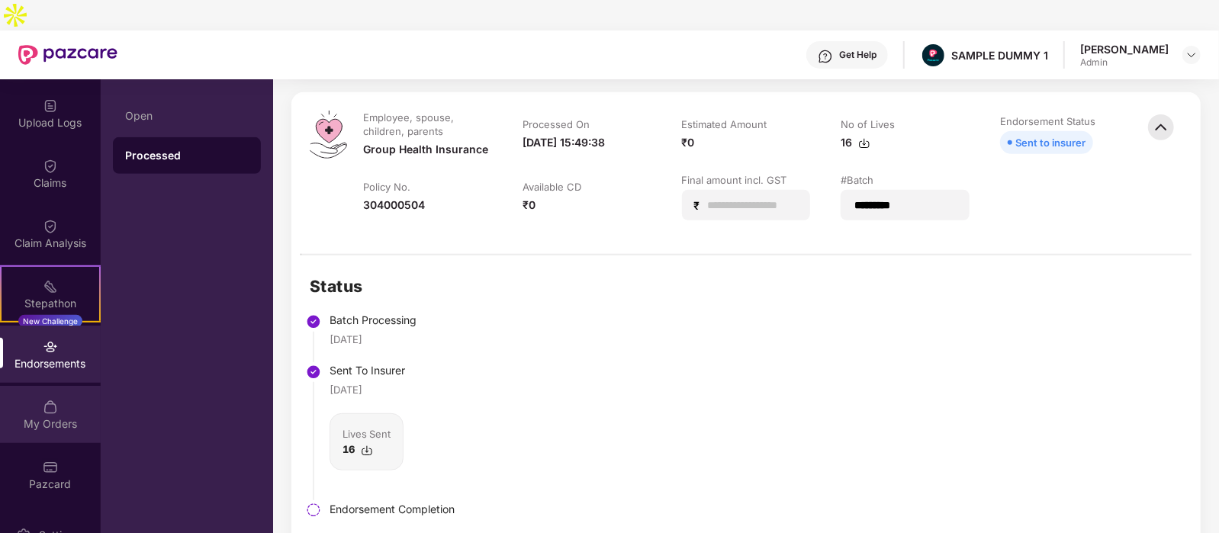
click at [45, 400] on img at bounding box center [50, 407] width 15 height 15
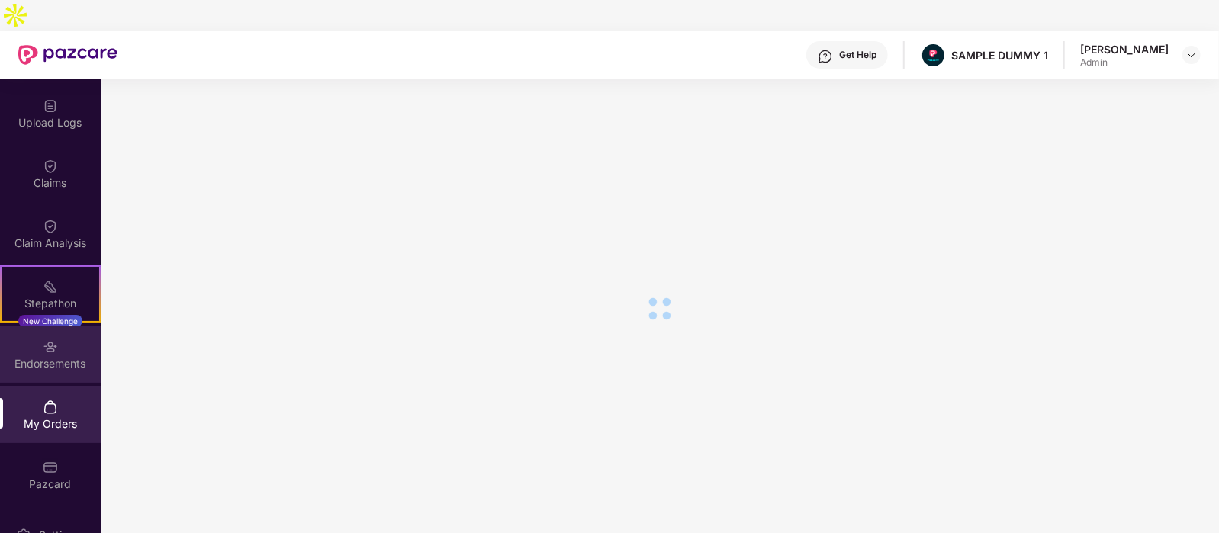
click at [48, 340] on img at bounding box center [50, 347] width 15 height 15
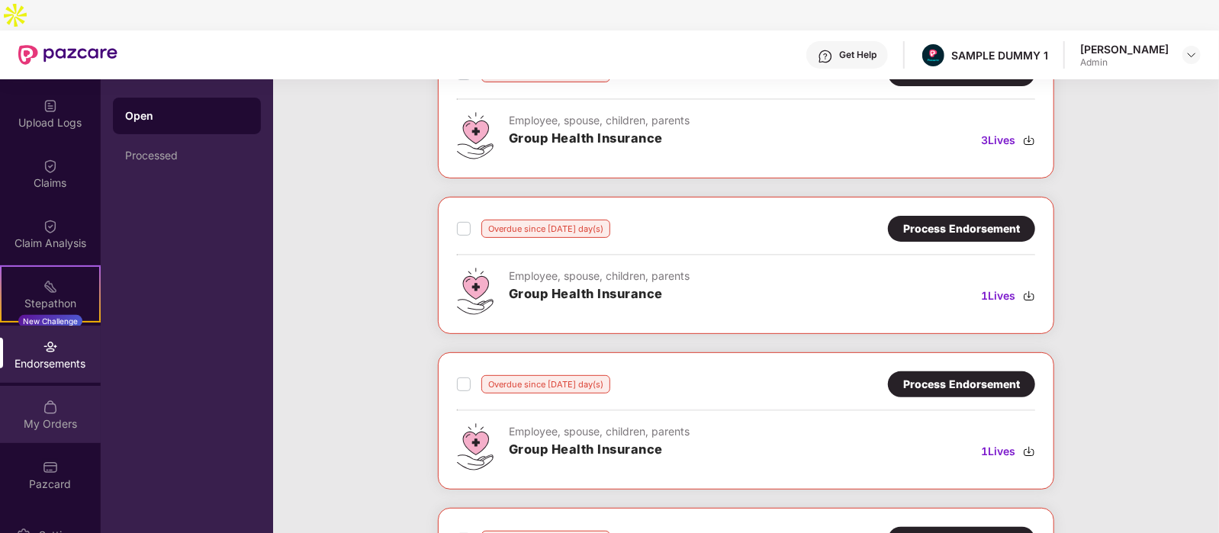
scroll to position [282, 0]
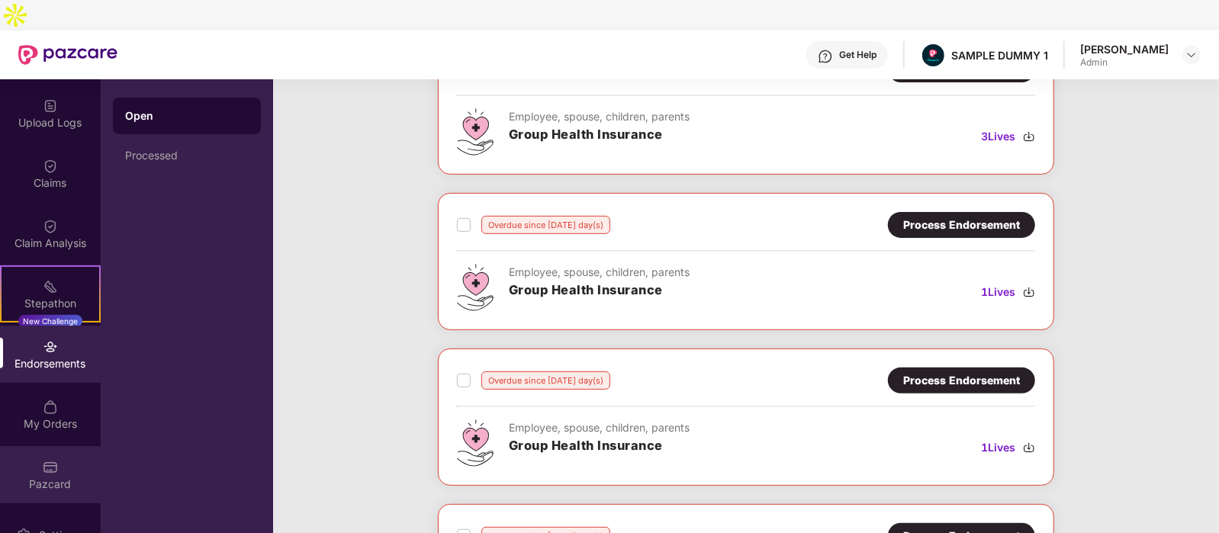
click at [59, 465] on div "Pazcard" at bounding box center [50, 474] width 101 height 57
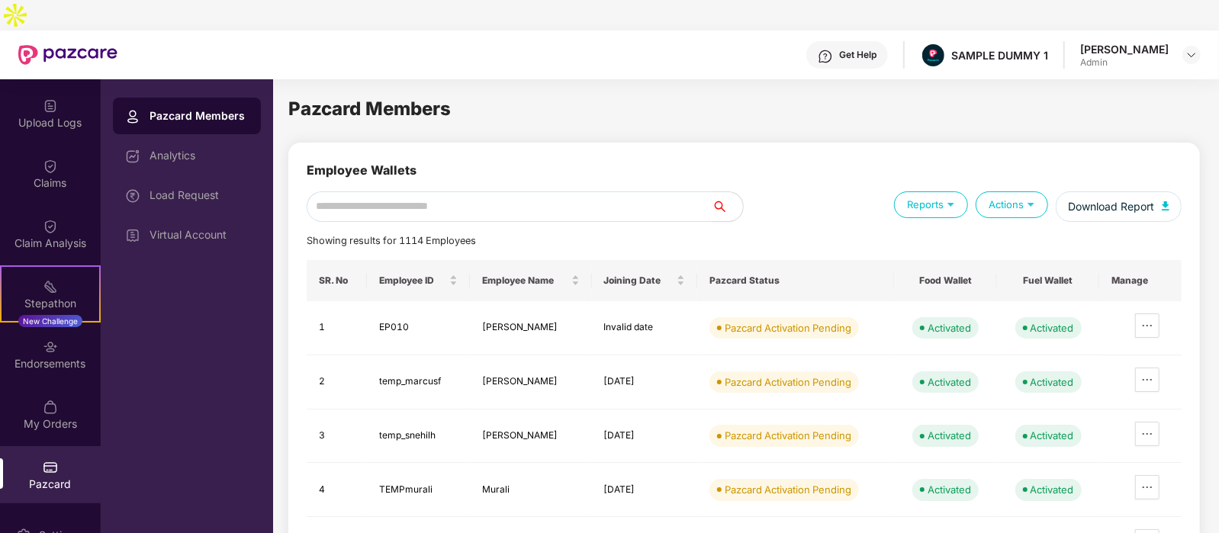
click at [870, 41] on div "Get Help" at bounding box center [847, 54] width 82 height 27
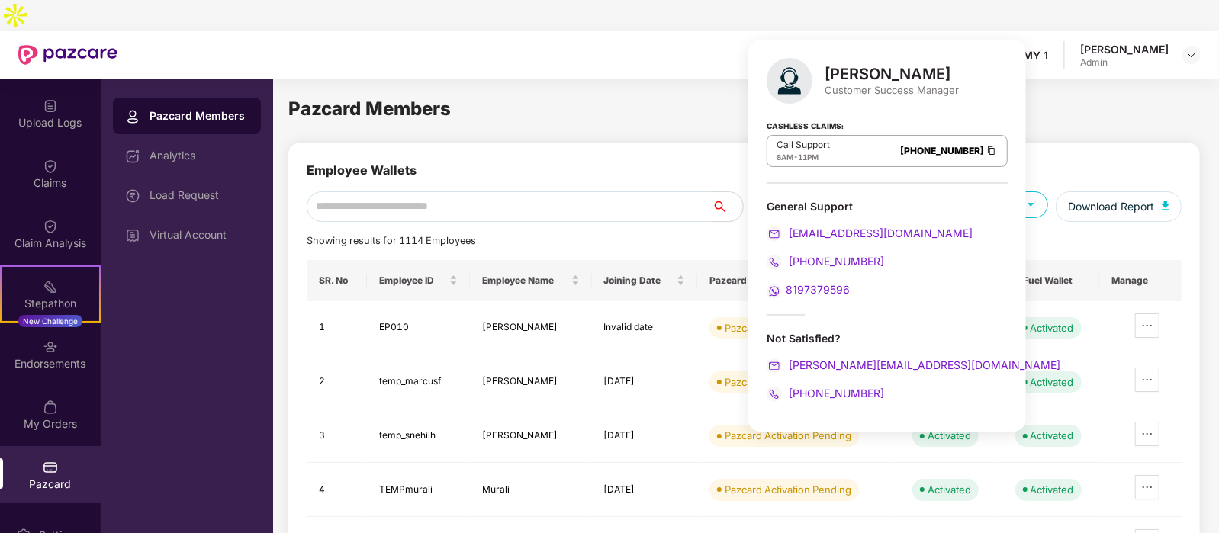
click at [638, 101] on div "Pazcard Members Employee Wallets Reports Actions Download Report Showing result…" at bounding box center [744, 319] width 912 height 449
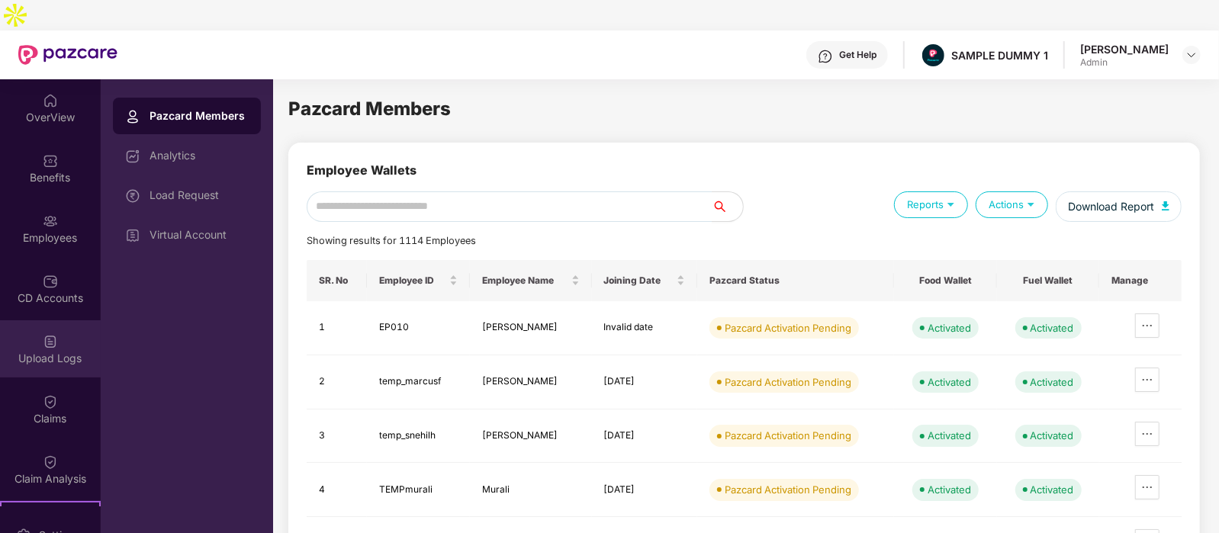
click at [79, 79] on div "OverView" at bounding box center [50, 107] width 101 height 57
